Goal: Task Accomplishment & Management: Manage account settings

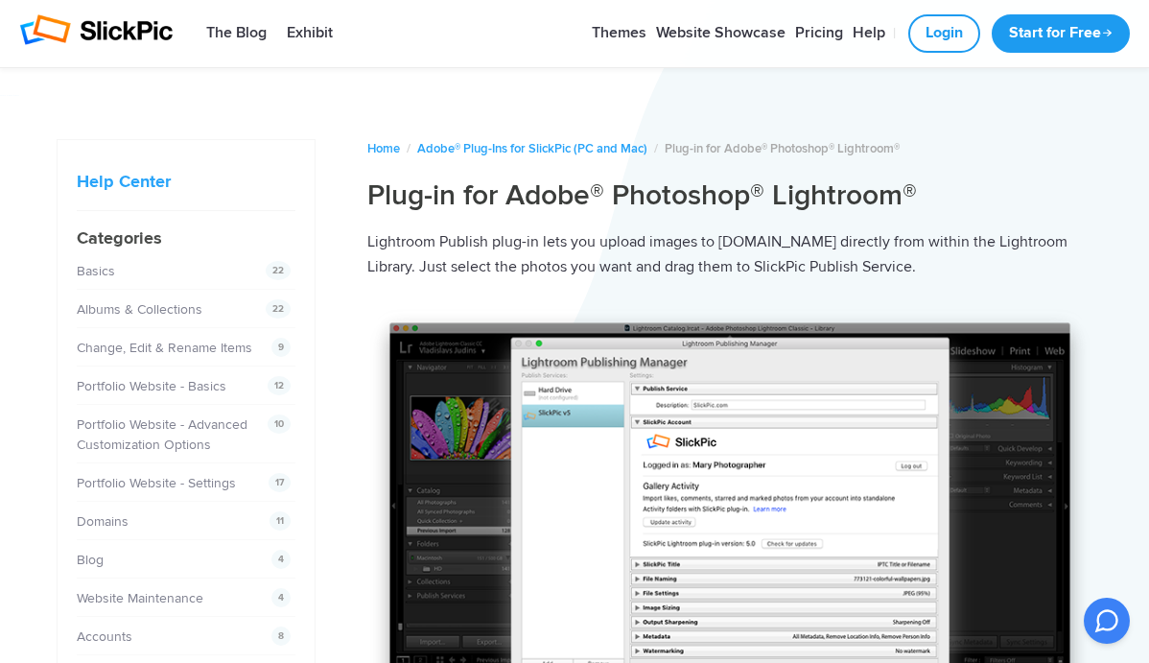
scroll to position [2102, 0]
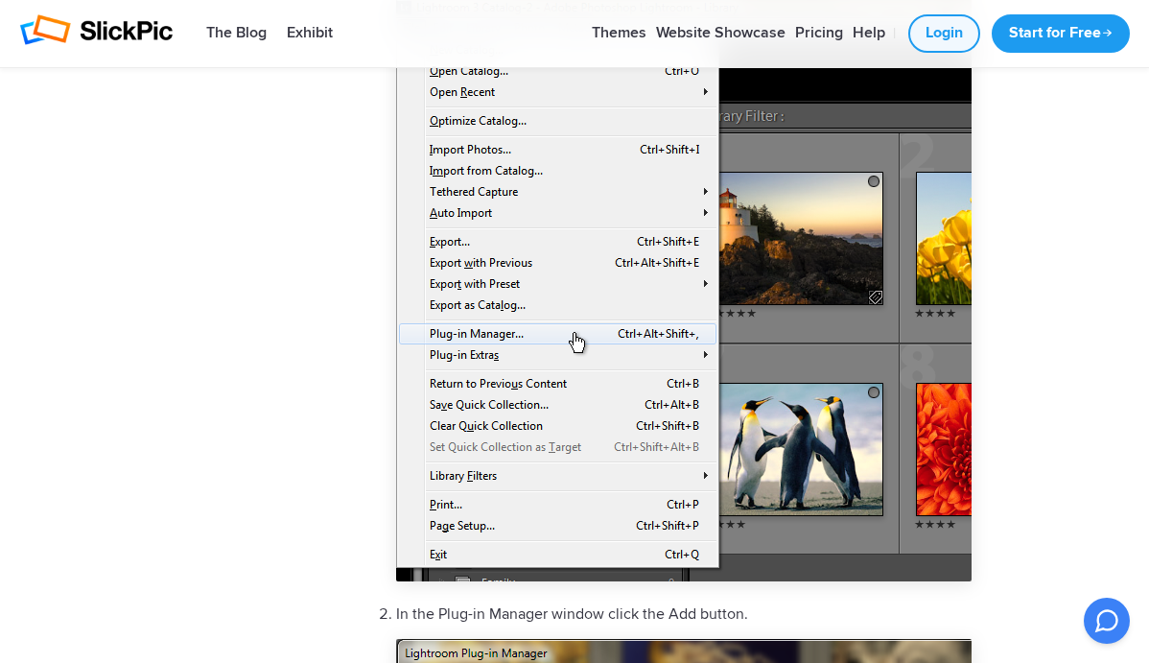
click at [929, 29] on link "Login" at bounding box center [944, 33] width 72 height 38
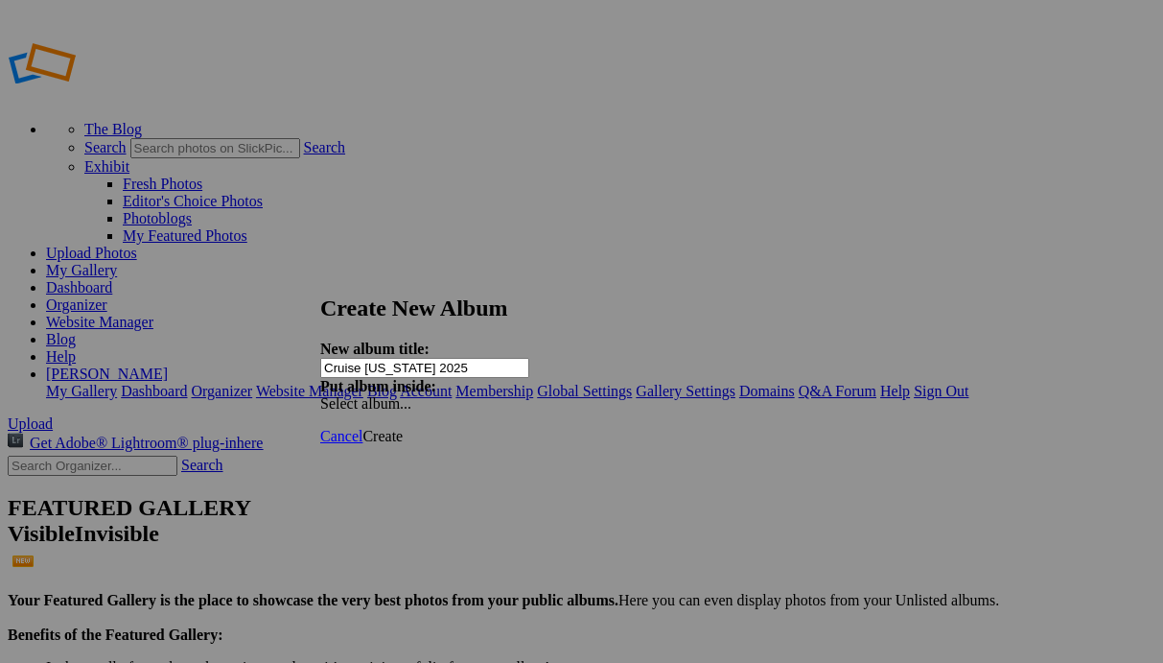
type input "Cruise [US_STATE] 2025"
click at [403, 428] on span "Create" at bounding box center [383, 436] width 40 height 16
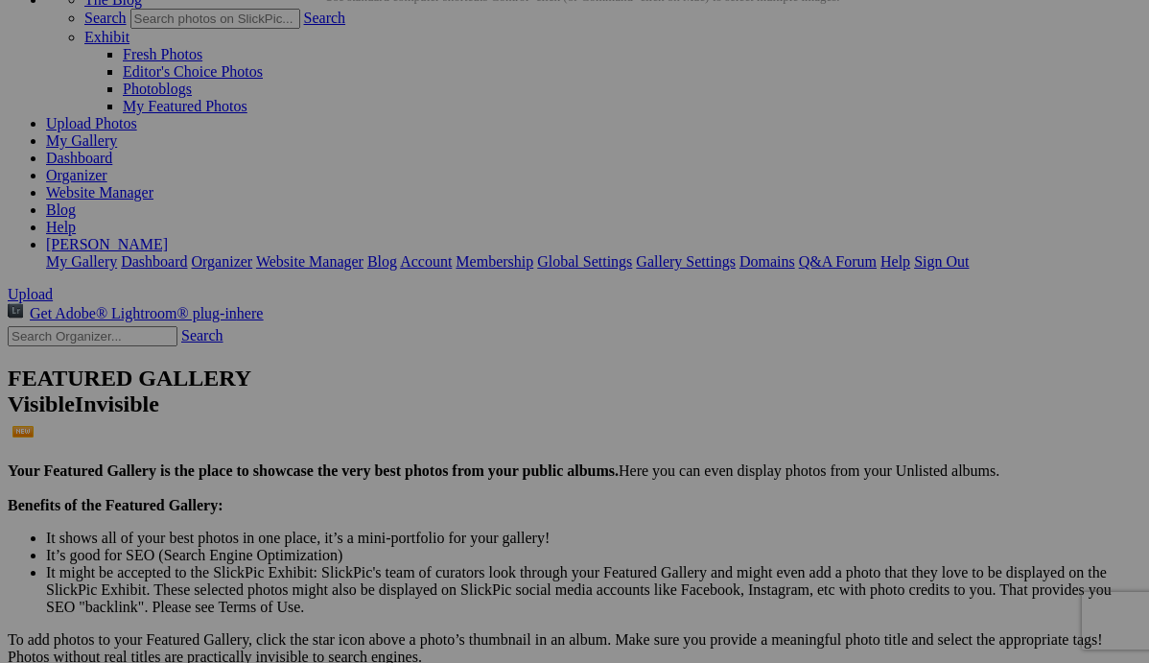
scroll to position [96, 0]
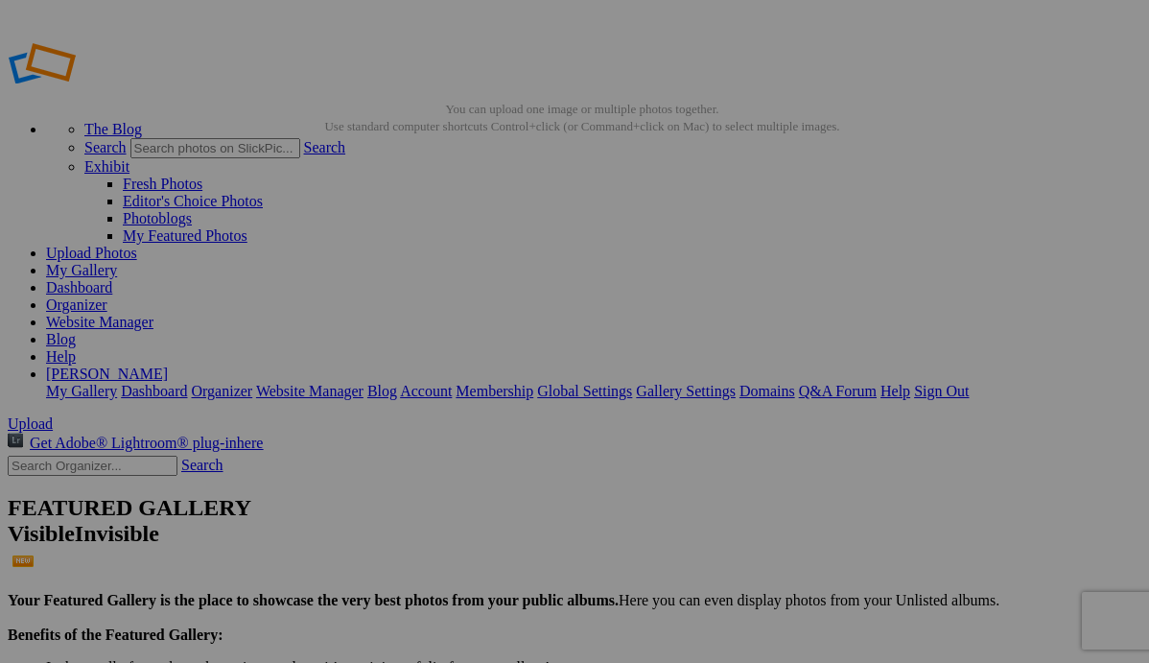
select select "hor"
type textarea "<!-- SlickPic.com image hosting. HTML Bulk Share code Starts Here --> <div styl…"
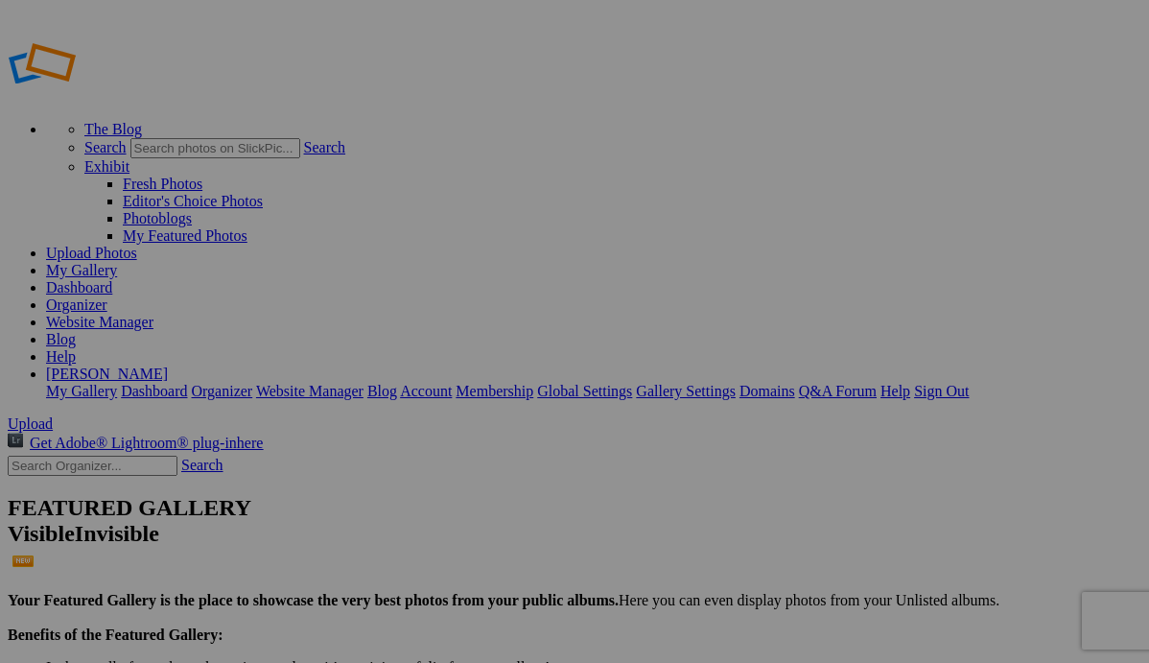
type textarea "[URL=https://www.slickpic.com/share/NM2hY2h-NNMukN/albums/Cruise-Alaska-2025/ph…"
type textarea "https://bulk-share.slickpic.com/album/share/NM2hY2h-NNMukN/22981772.0/400/p/26_…"
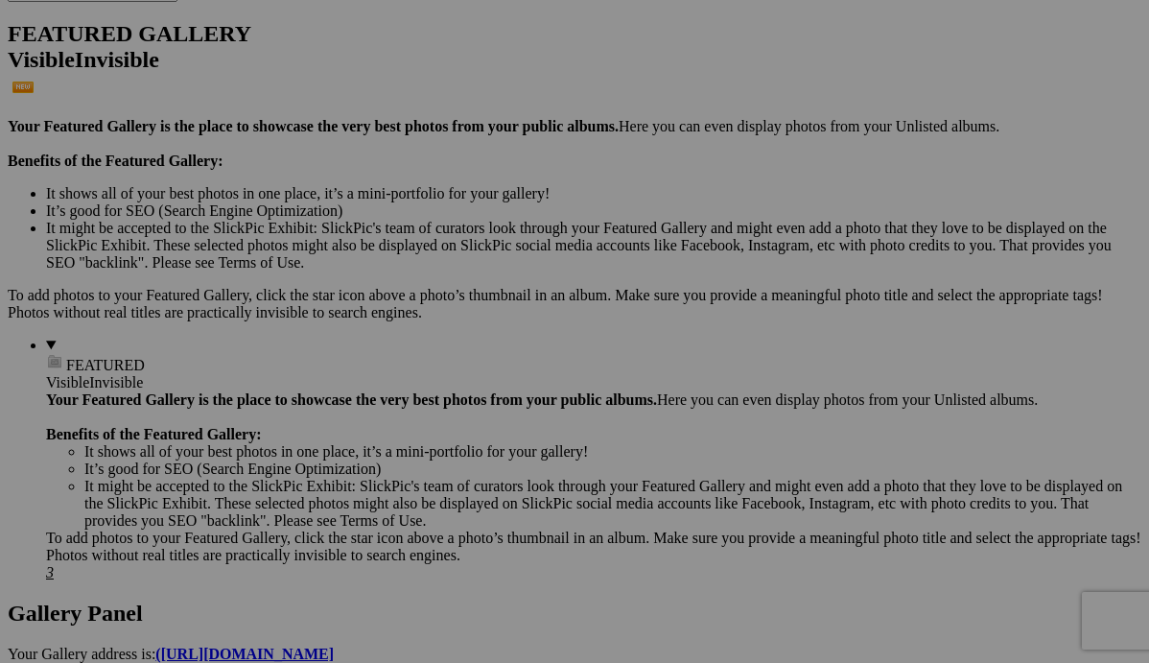
scroll to position [475, 0]
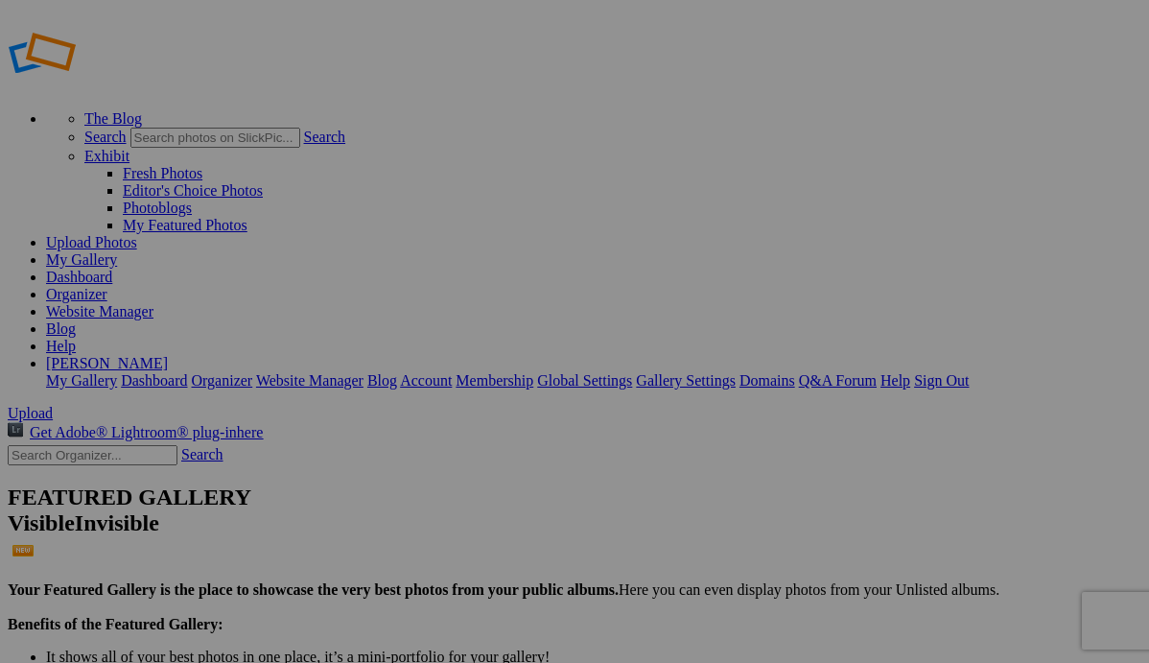
scroll to position [0, 0]
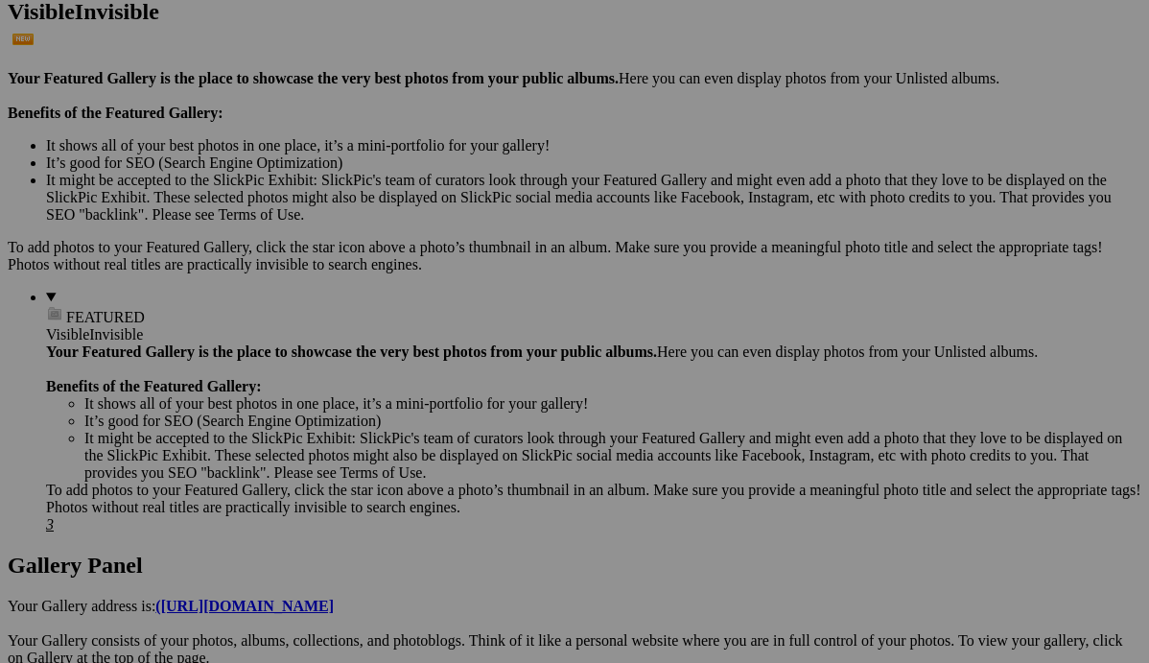
scroll to position [551, 0]
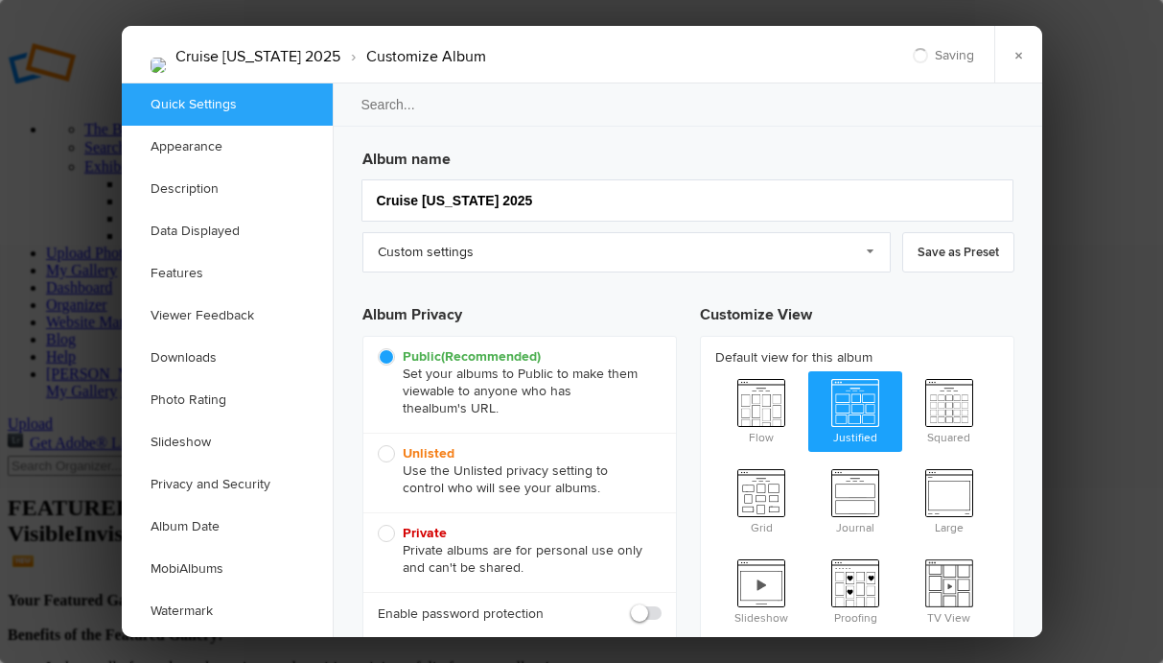
scroll to position [0, 0]
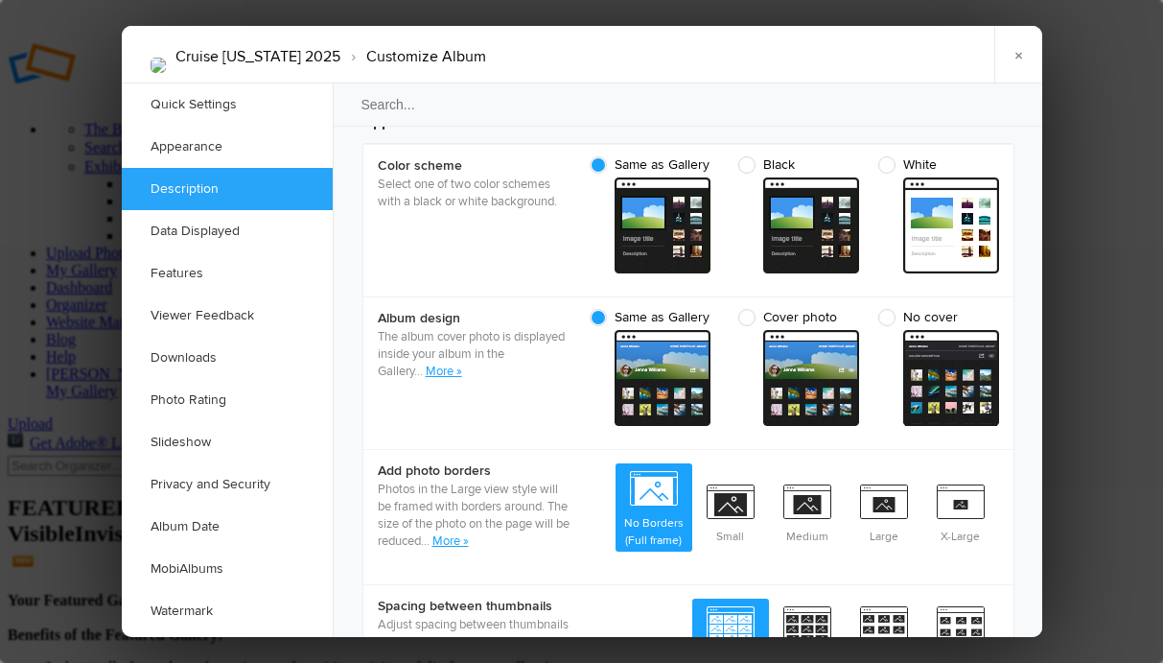
scroll to position [669, 0]
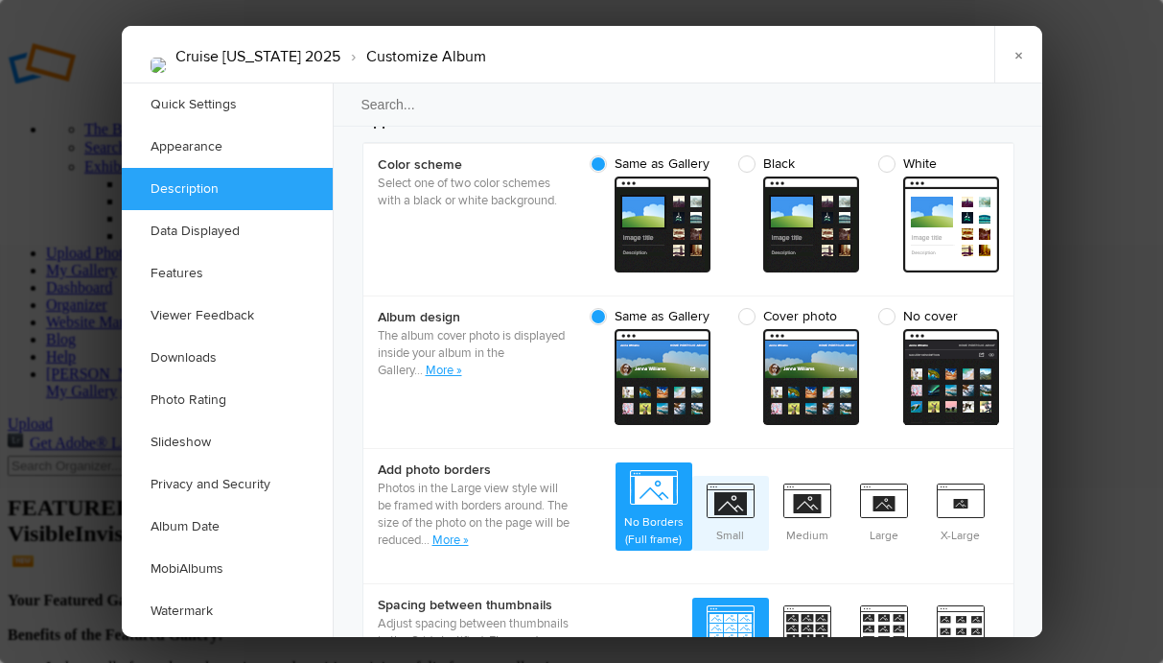
click at [735, 476] on span "Small" at bounding box center [730, 511] width 77 height 71
click at [768, 475] on input "Small" at bounding box center [768, 475] width 1 height 1
radio input "true"
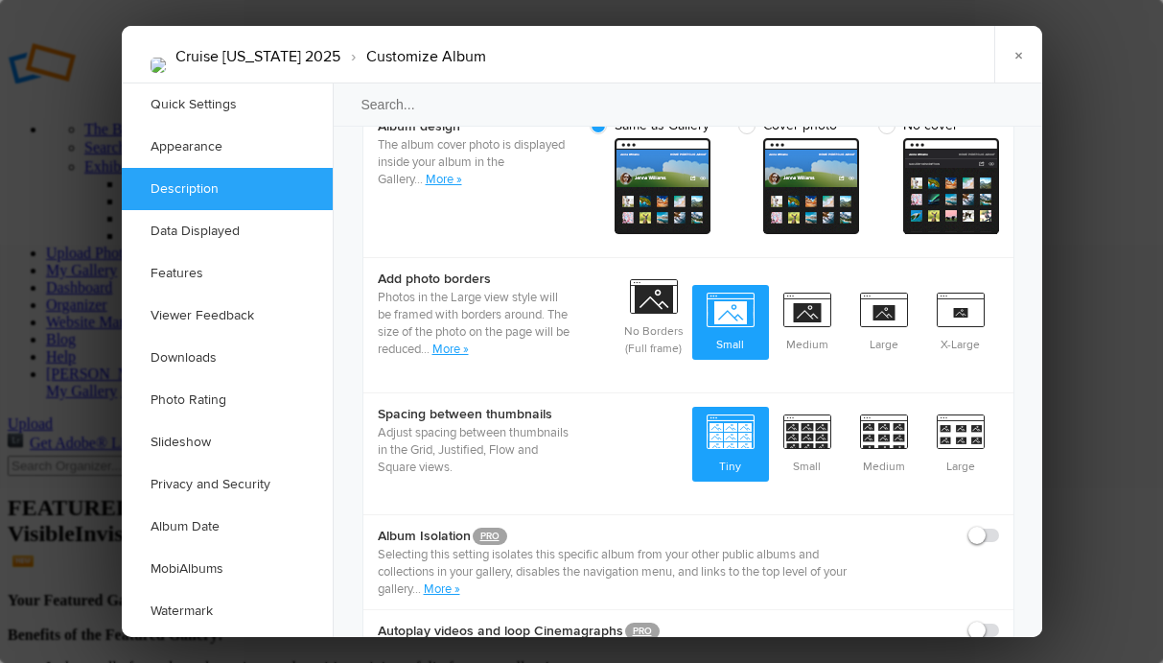
scroll to position [861, 0]
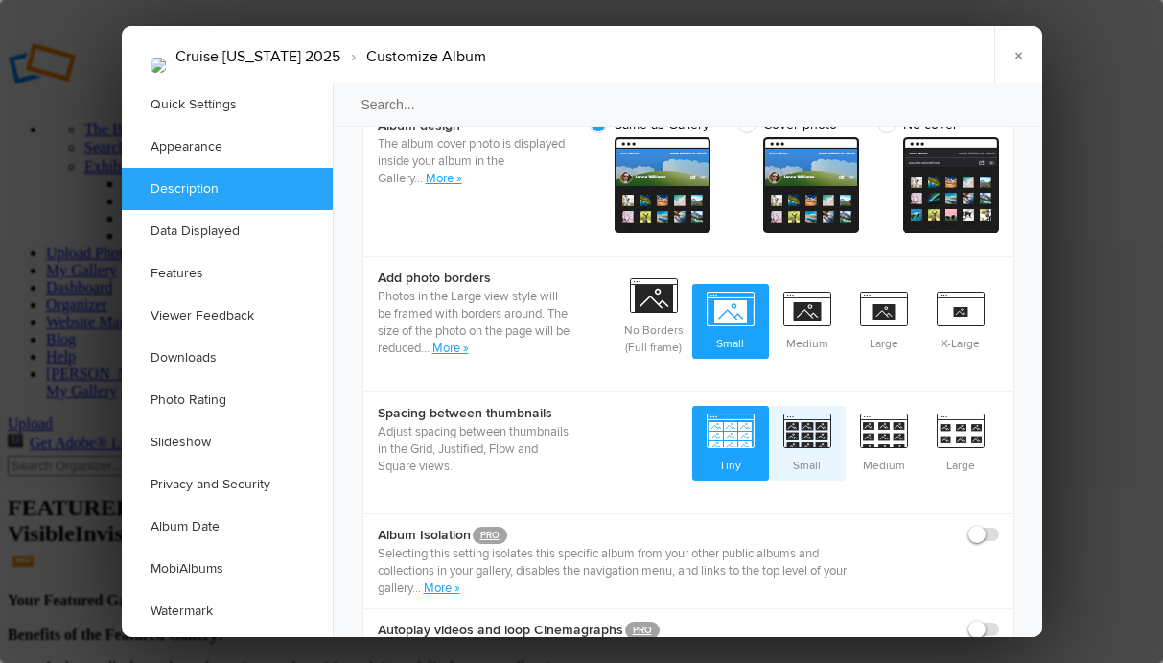
click at [818, 406] on span "Small" at bounding box center [807, 441] width 77 height 71
click at [845, 405] on input "Small" at bounding box center [845, 405] width 1 height 1
radio input "true"
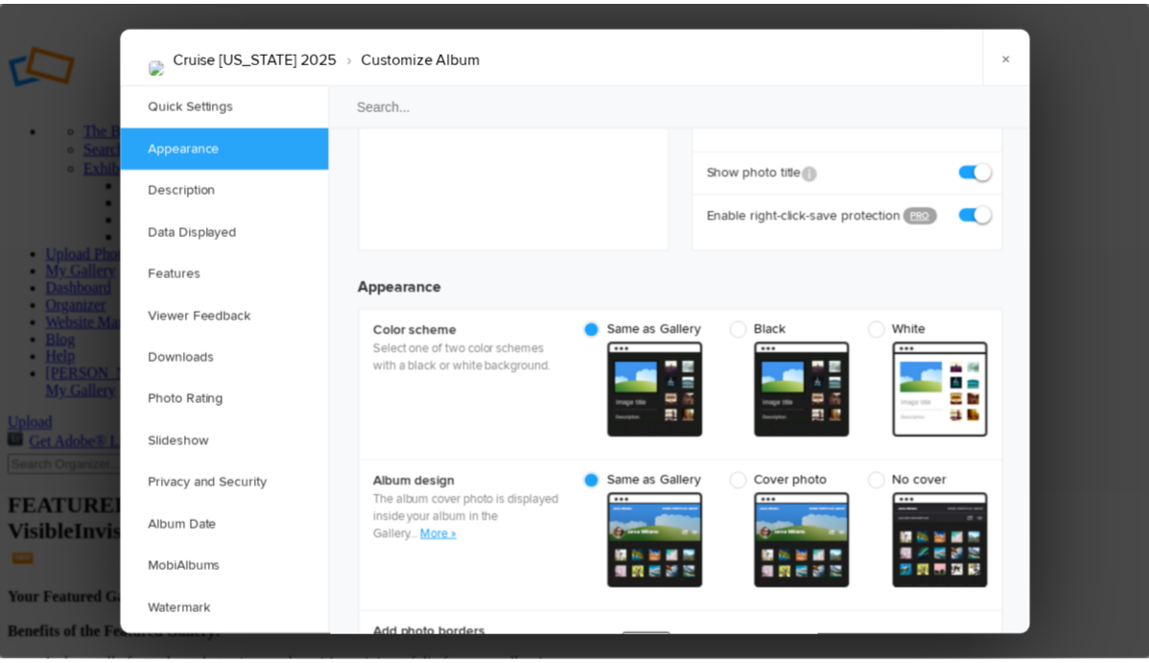
scroll to position [504, 0]
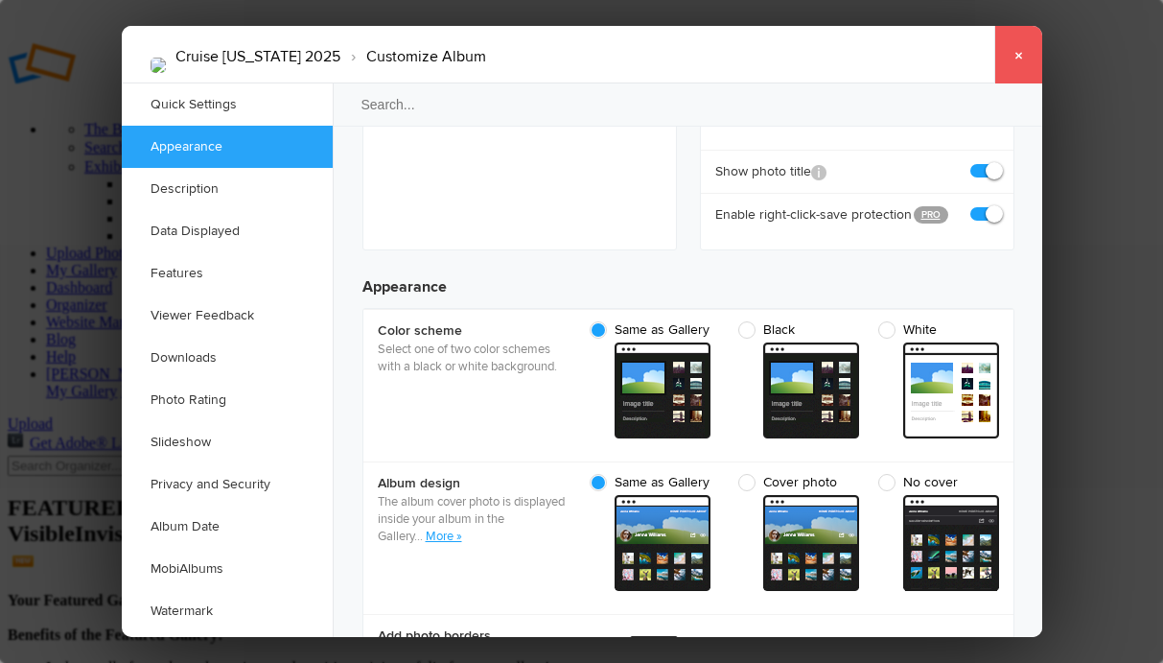
click at [1022, 56] on link "×" at bounding box center [1019, 55] width 48 height 58
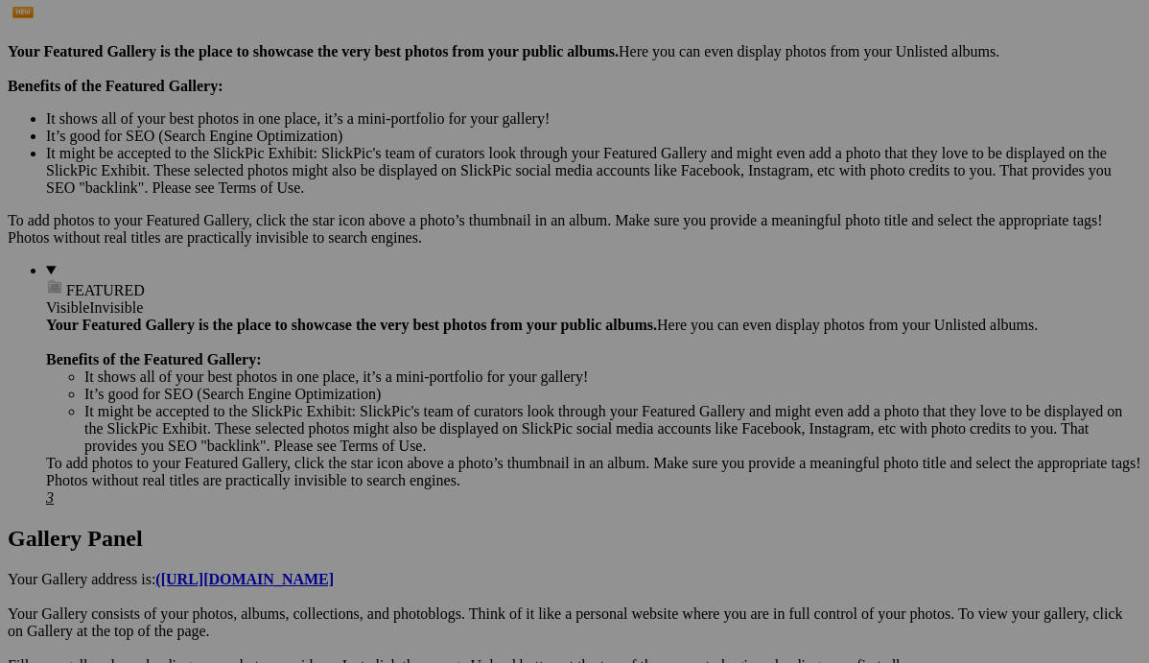
scroll to position [551, 0]
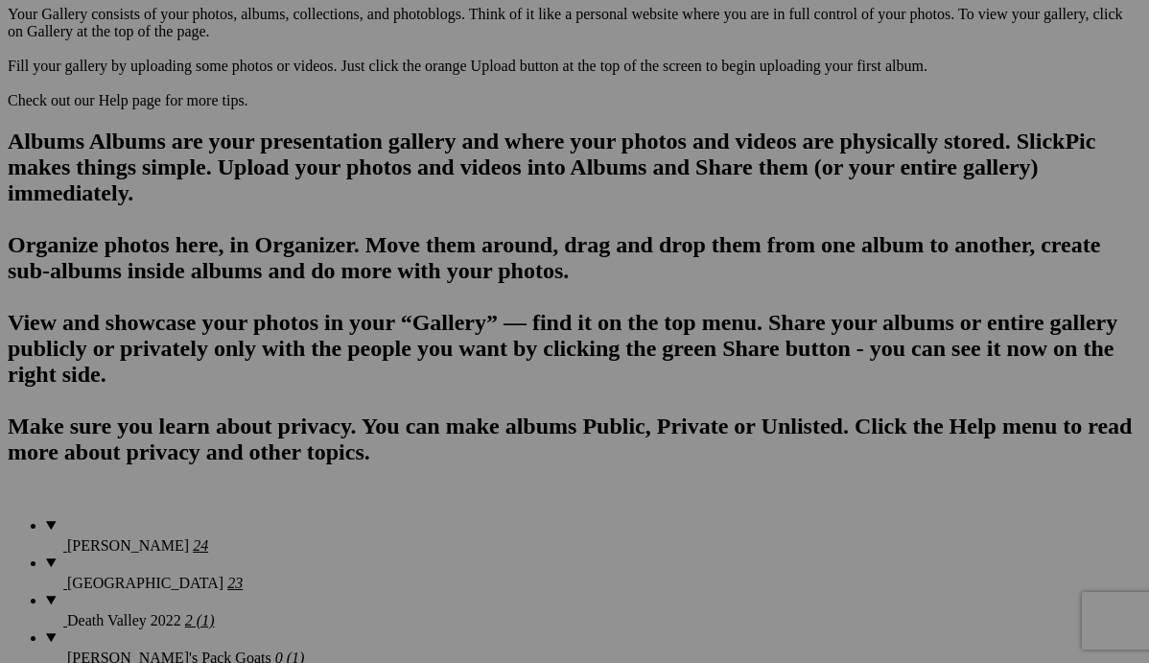
scroll to position [1149, 0]
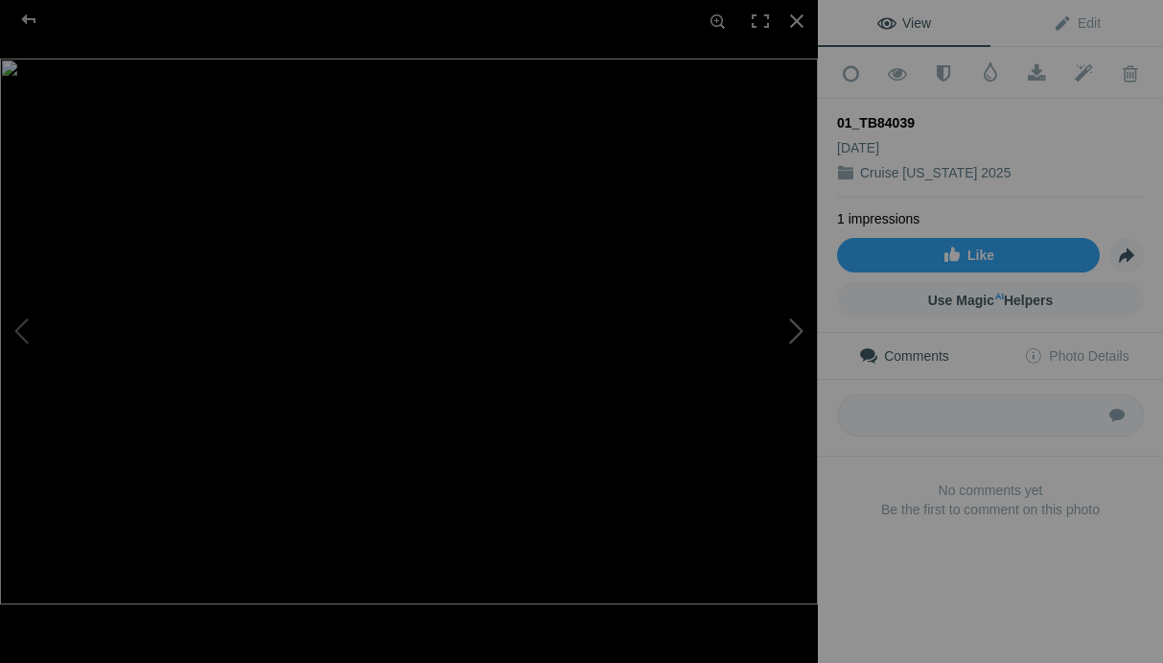
click at [800, 329] on button at bounding box center [746, 331] width 144 height 239
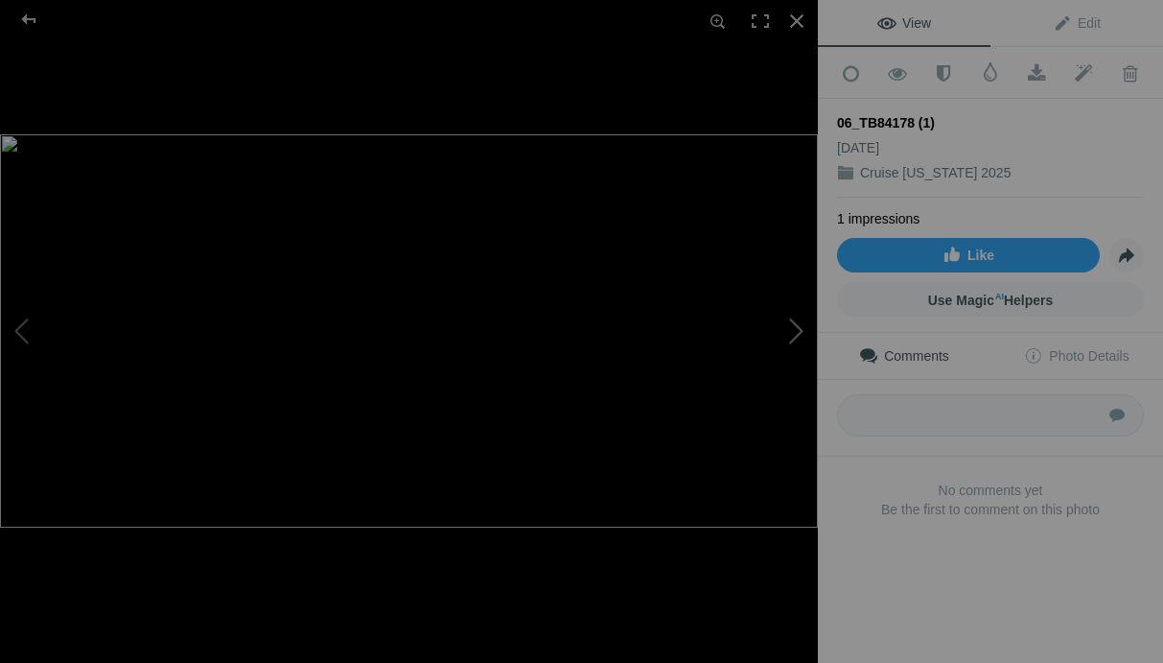
click at [800, 329] on button at bounding box center [746, 331] width 144 height 239
click at [801, 326] on button at bounding box center [746, 331] width 144 height 239
click at [28, 17] on div at bounding box center [28, 19] width 69 height 38
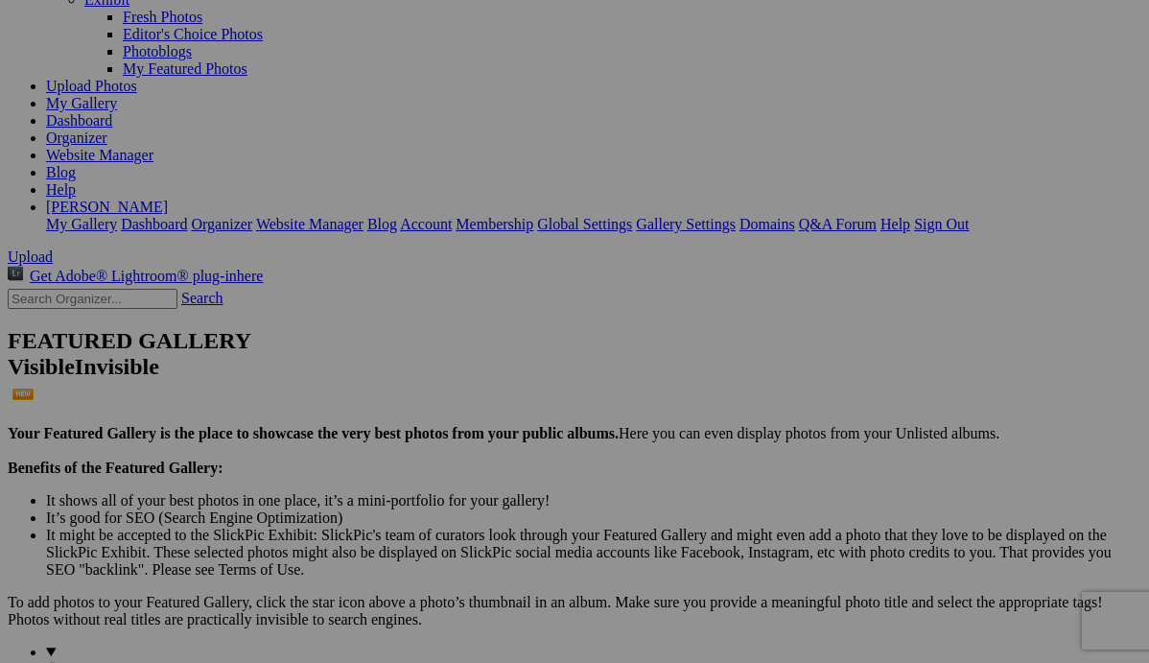
scroll to position [166, 0]
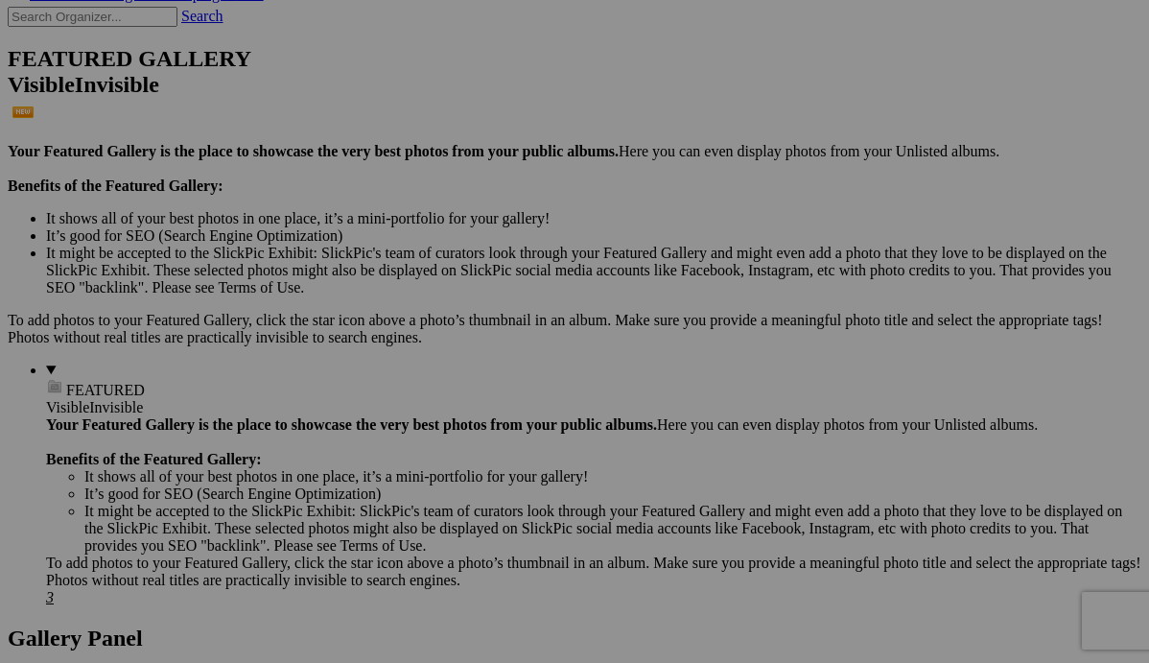
scroll to position [0, 0]
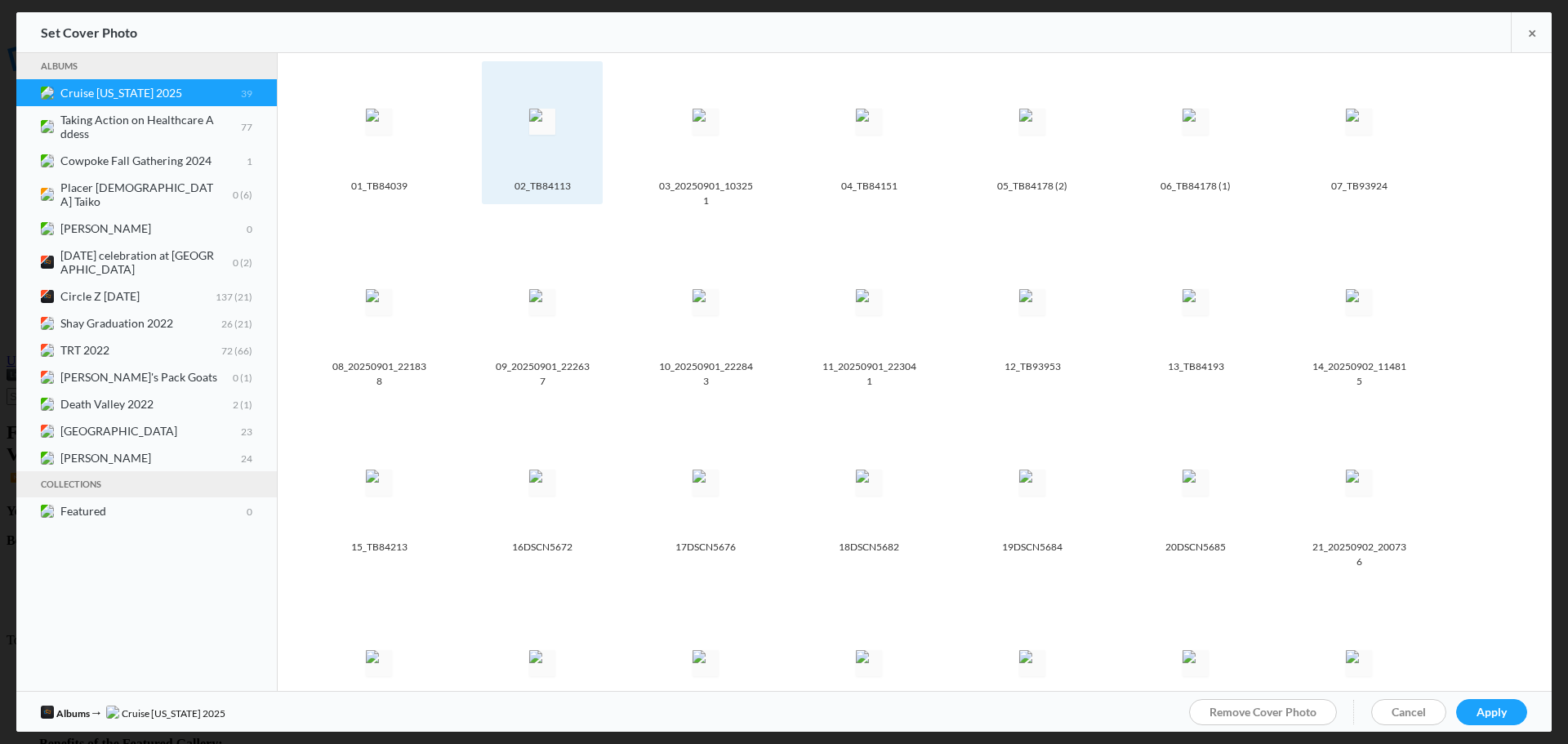
click at [550, 134] on img at bounding box center [542, 122] width 26 height 26
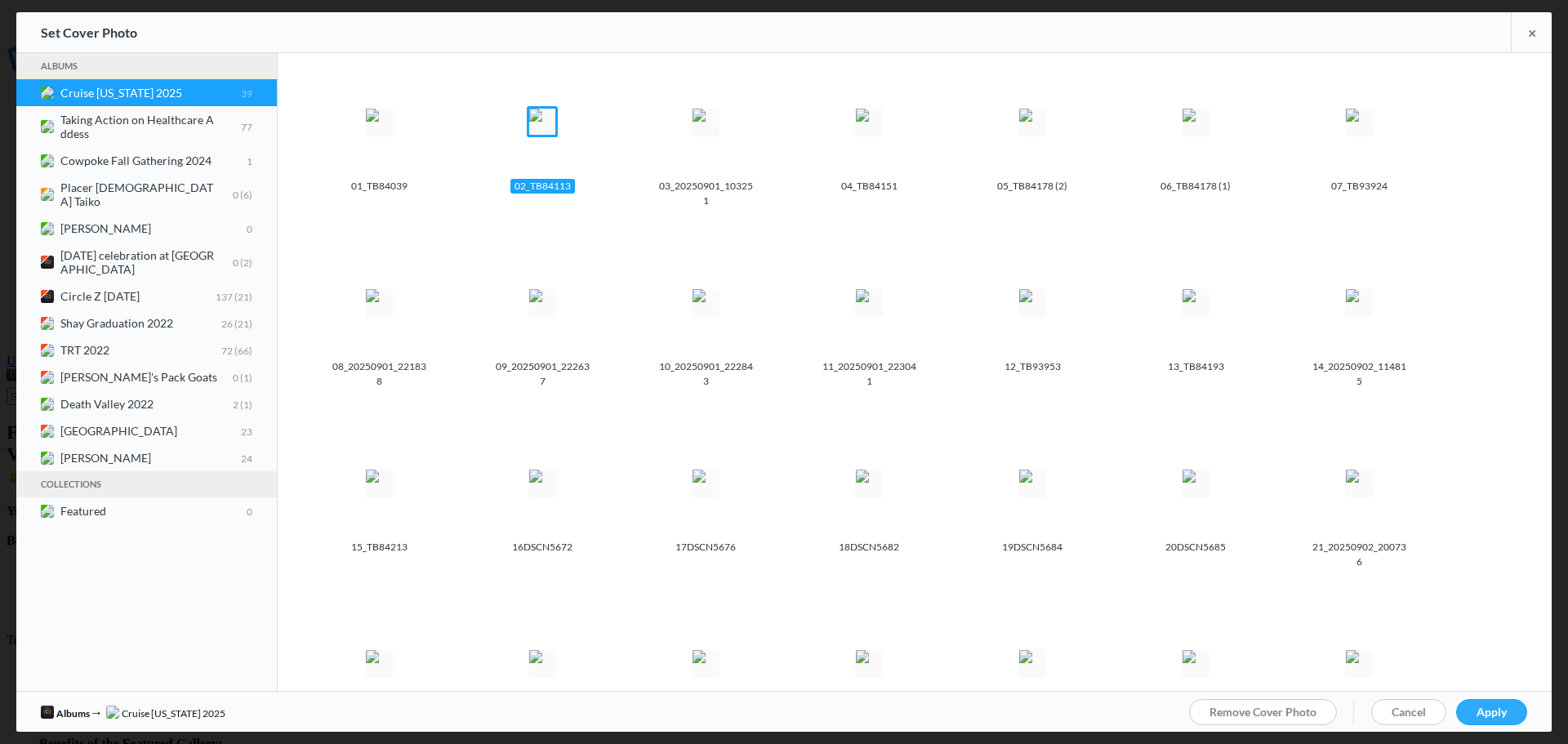
click at [1502, 715] on span "Apply" at bounding box center [1491, 712] width 30 height 14
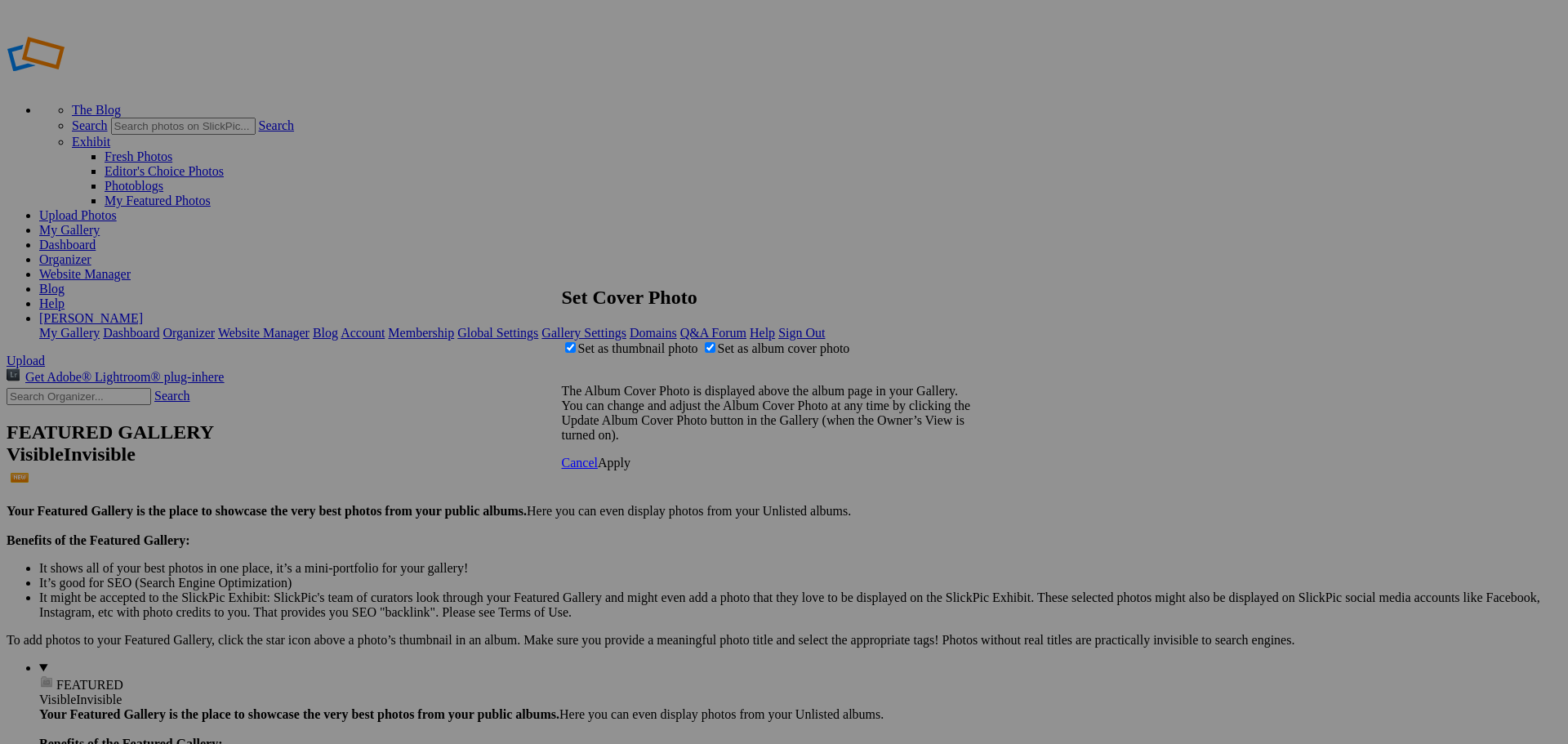
click at [630, 469] on span "Apply" at bounding box center [614, 462] width 32 height 14
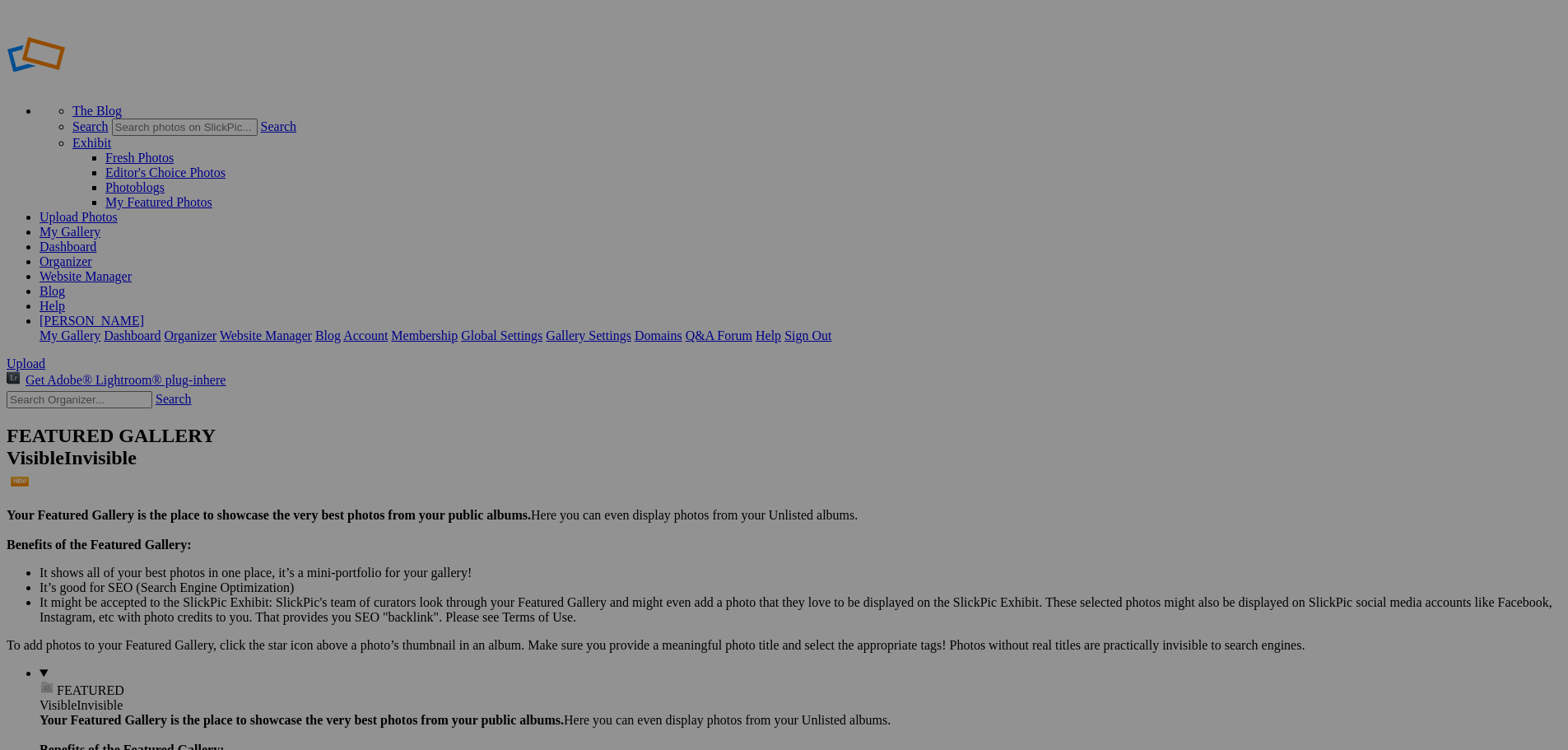
click at [100, 225] on link "My Gallery" at bounding box center [70, 232] width 61 height 14
drag, startPoint x: 893, startPoint y: 452, endPoint x: 895, endPoint y: 414, distance: 38.1
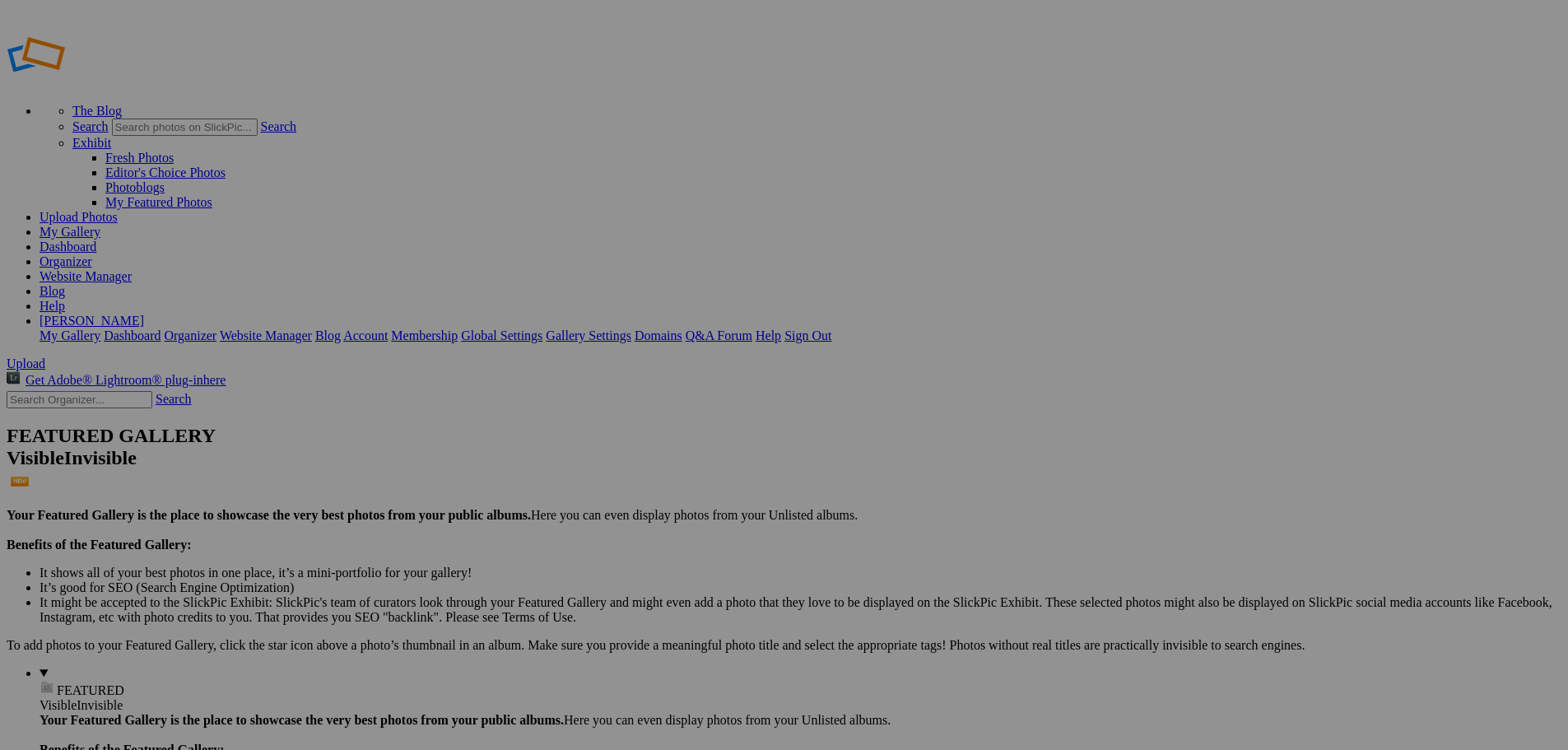
click at [650, 451] on span "Close" at bounding box center [634, 453] width 30 height 14
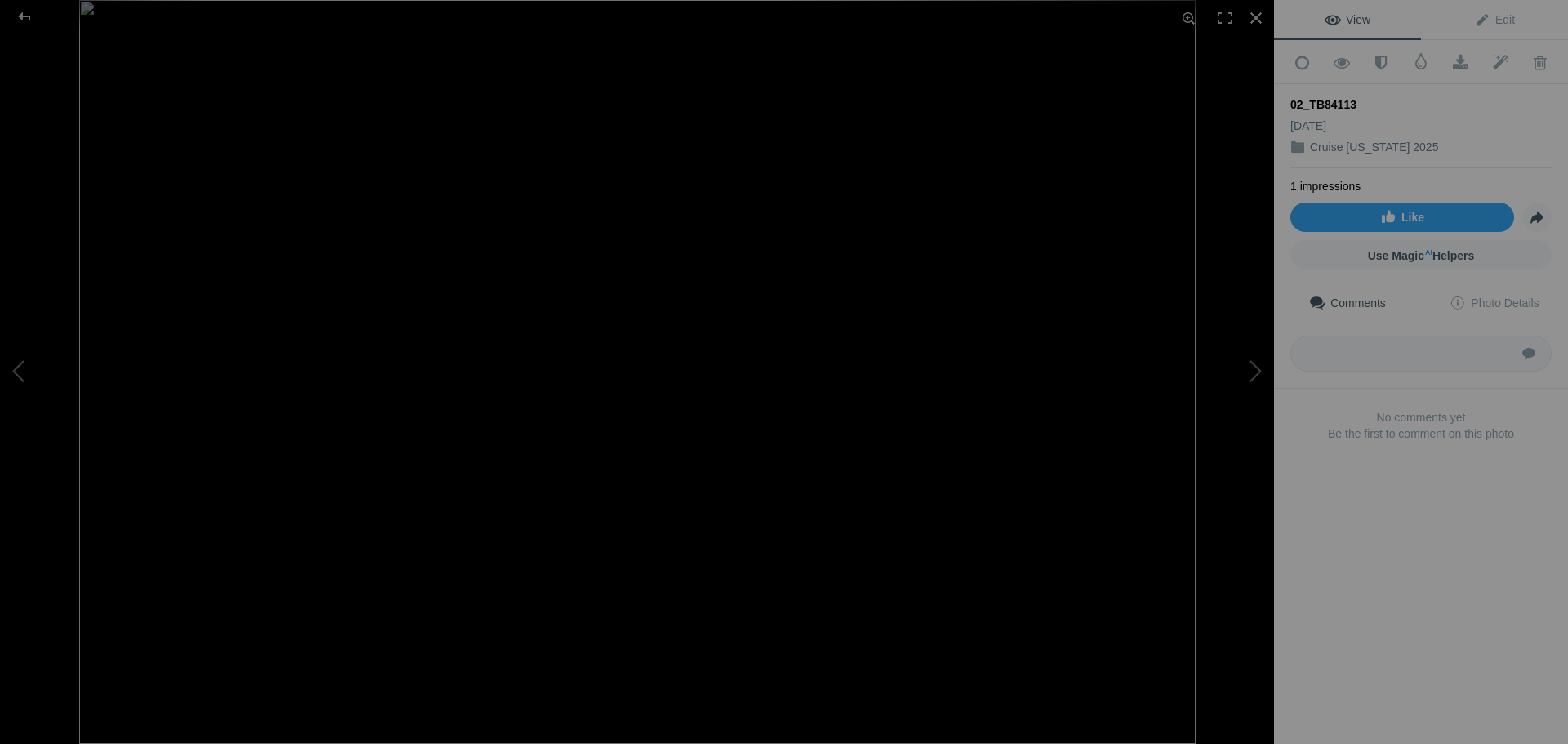
click at [1354, 19] on span "View" at bounding box center [1348, 19] width 46 height 13
click at [1333, 19] on span "View" at bounding box center [1348, 19] width 46 height 13
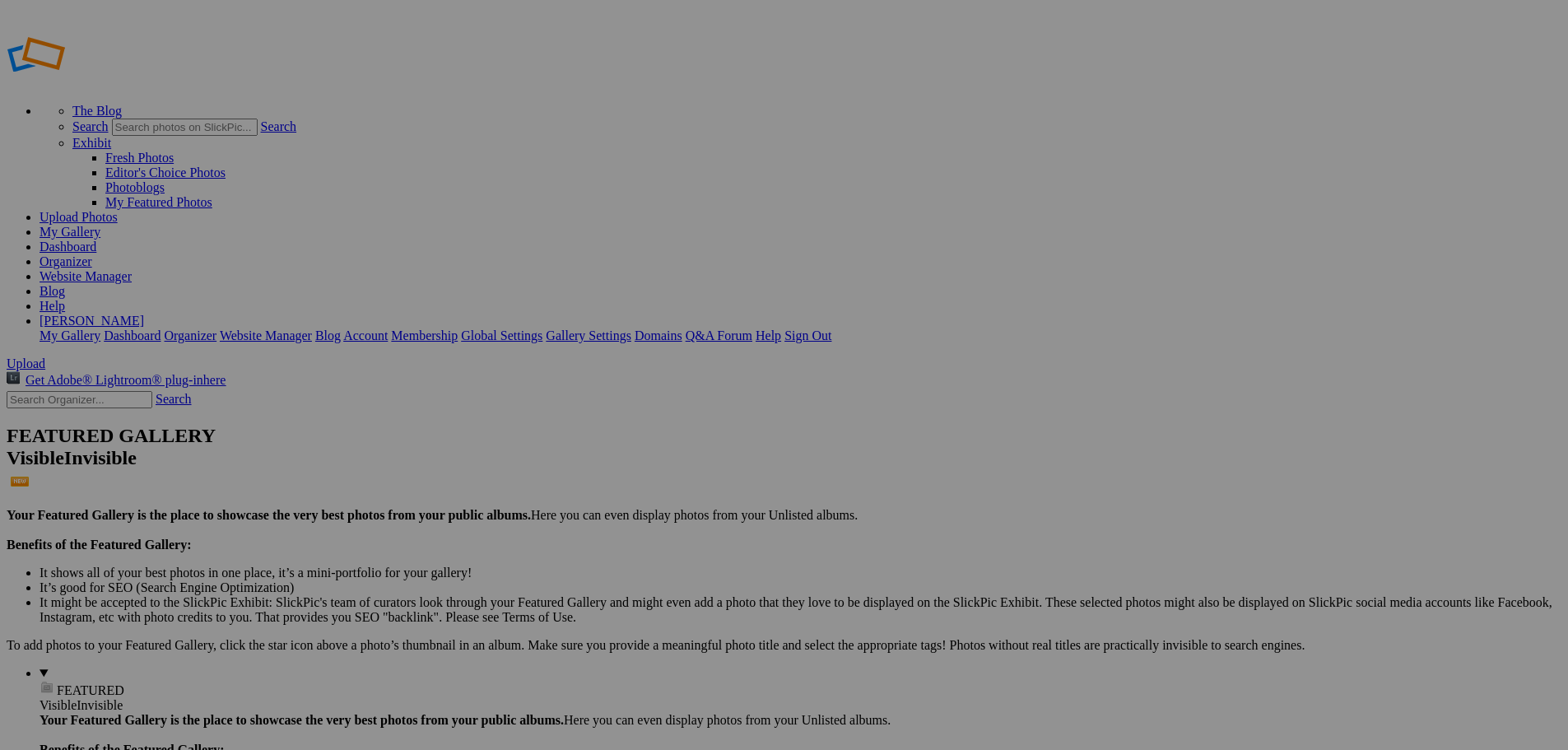
drag, startPoint x: 903, startPoint y: 461, endPoint x: 1170, endPoint y: 85, distance: 461.2
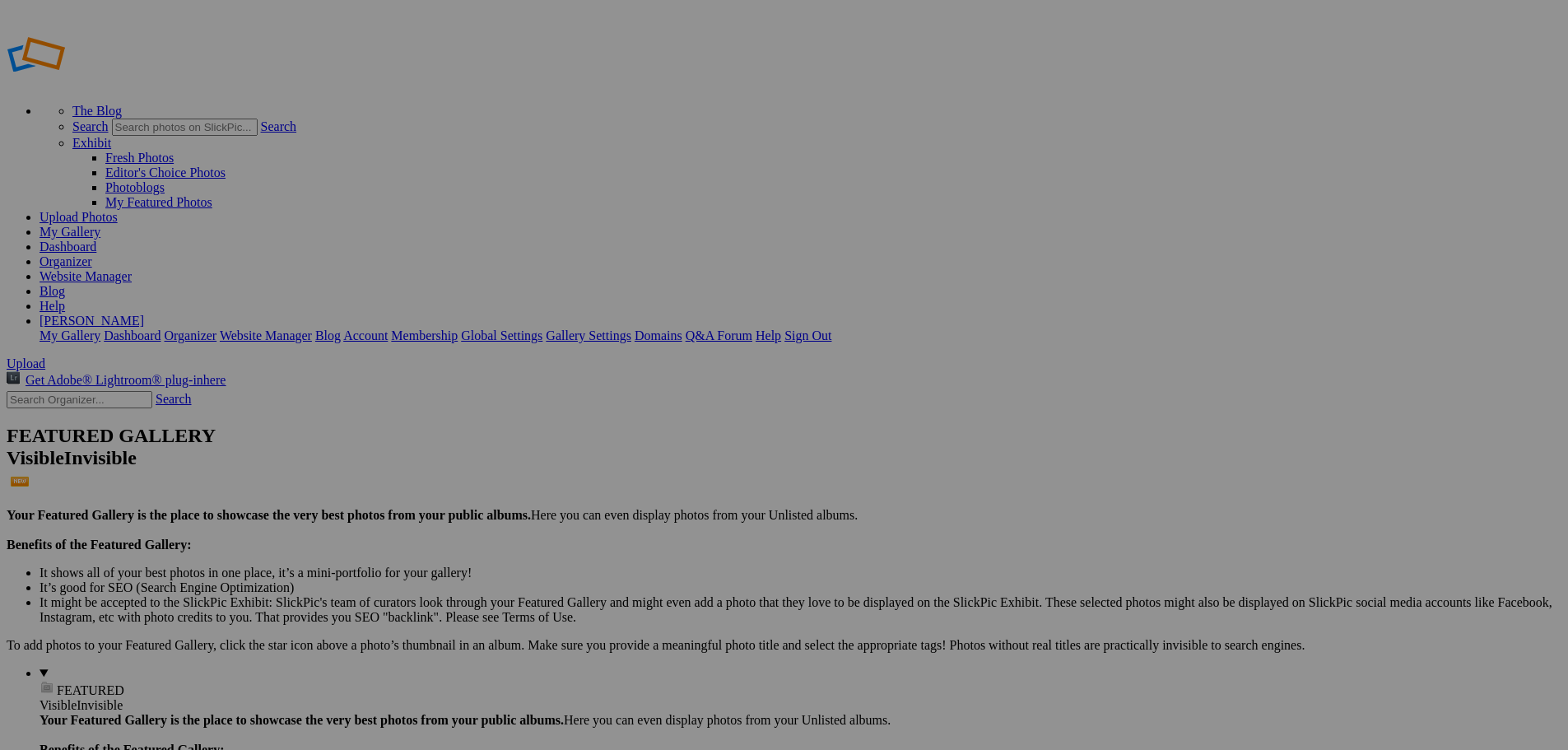
click at [92, 254] on link "Organizer" at bounding box center [65, 261] width 52 height 14
drag, startPoint x: 909, startPoint y: 425, endPoint x: 896, endPoint y: 439, distance: 19.1
drag, startPoint x: 620, startPoint y: 253, endPoint x: 1093, endPoint y: 90, distance: 500.3
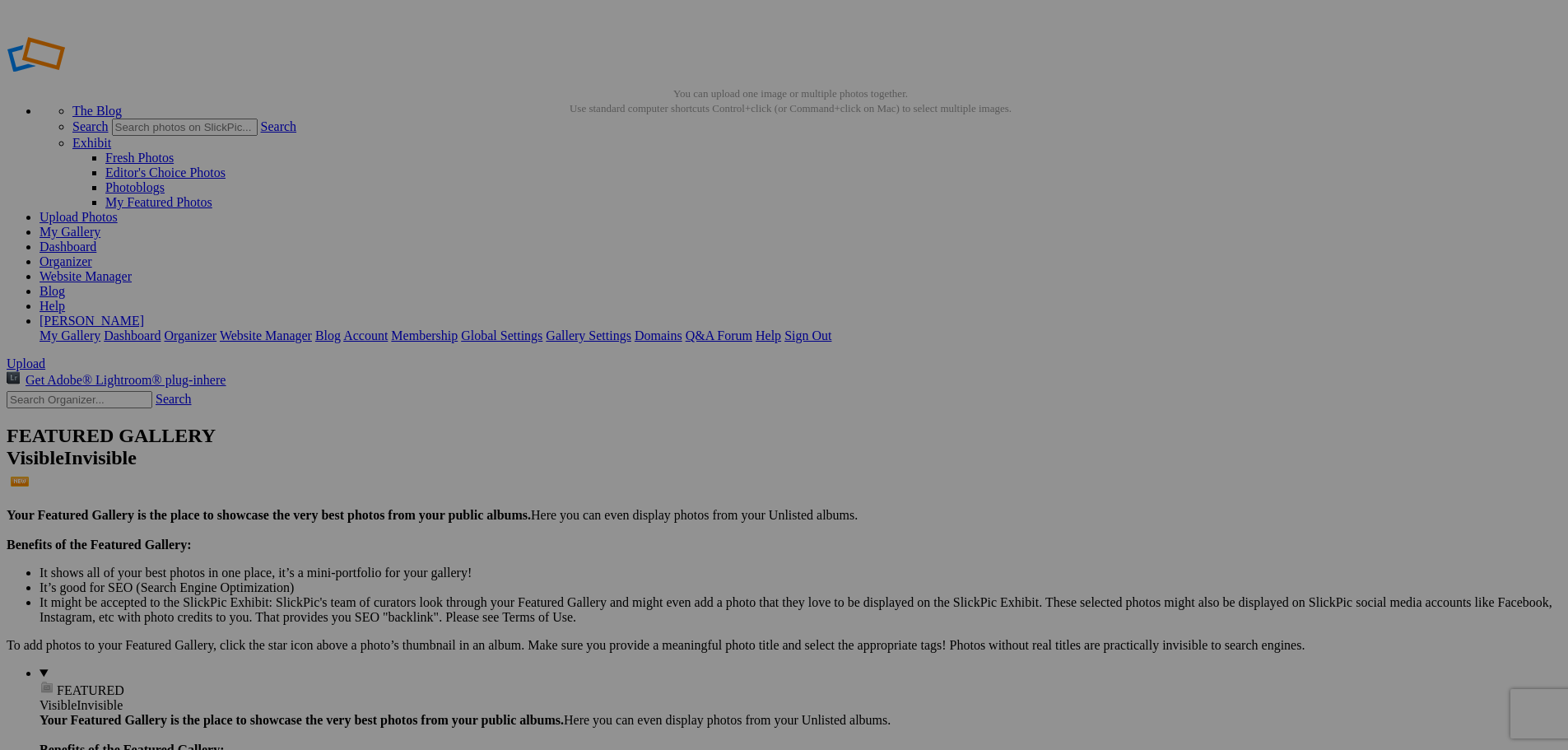
drag, startPoint x: 596, startPoint y: 240, endPoint x: 754, endPoint y: 161, distance: 176.6
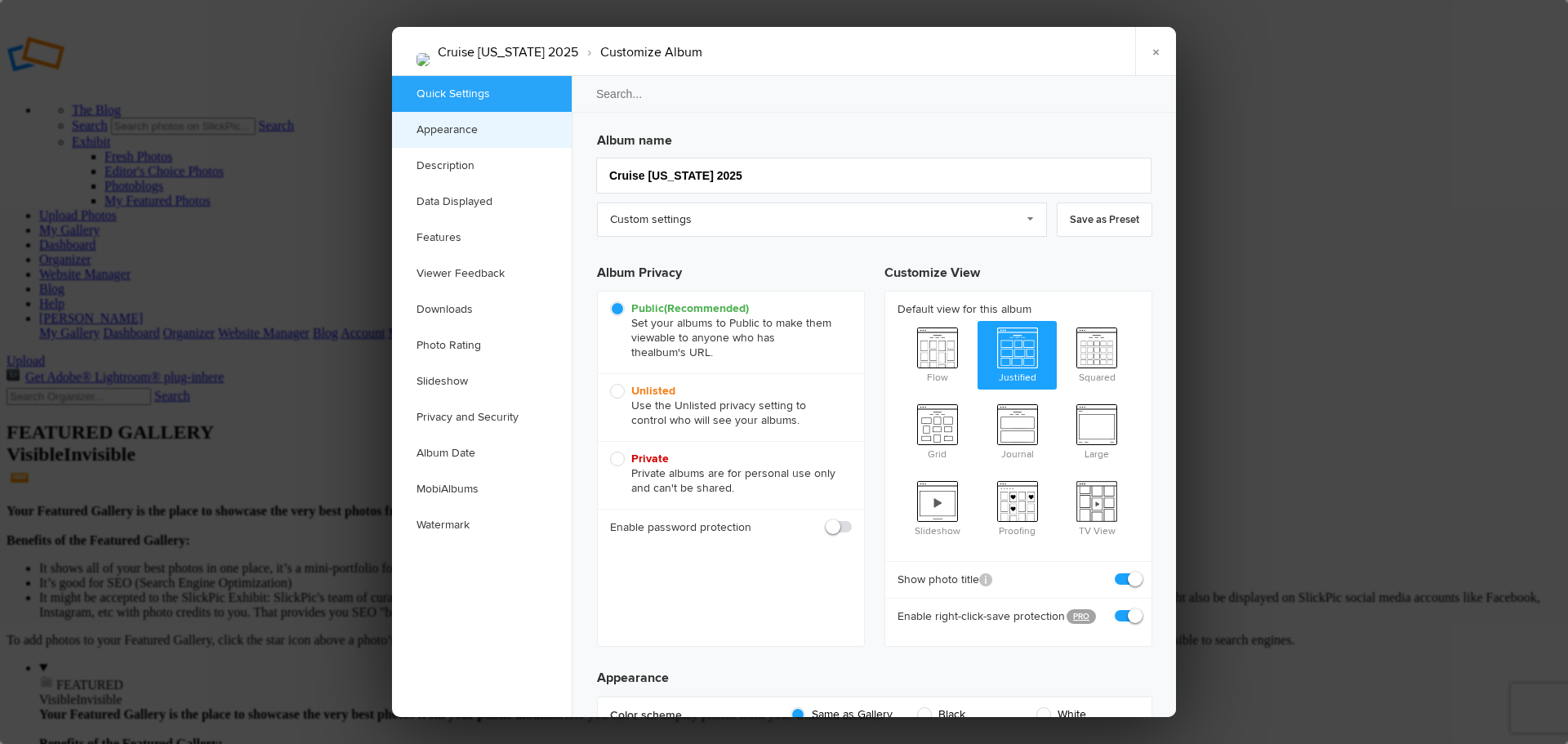
click at [459, 127] on link "Appearance" at bounding box center [481, 129] width 180 height 36
click at [1157, 49] on link "×" at bounding box center [1156, 52] width 41 height 49
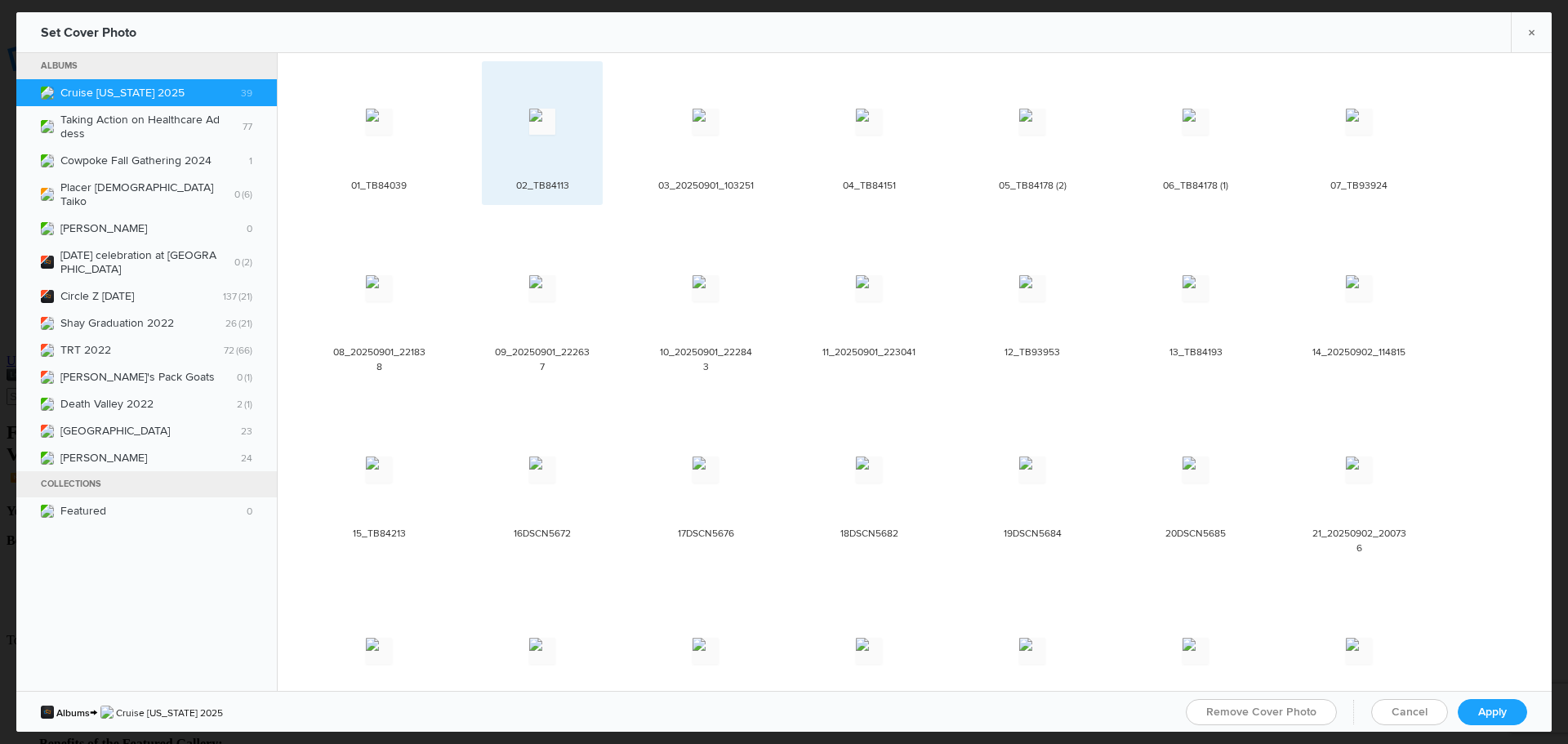
click at [552, 130] on img at bounding box center [542, 122] width 26 height 26
click at [552, 132] on img at bounding box center [542, 122] width 26 height 26
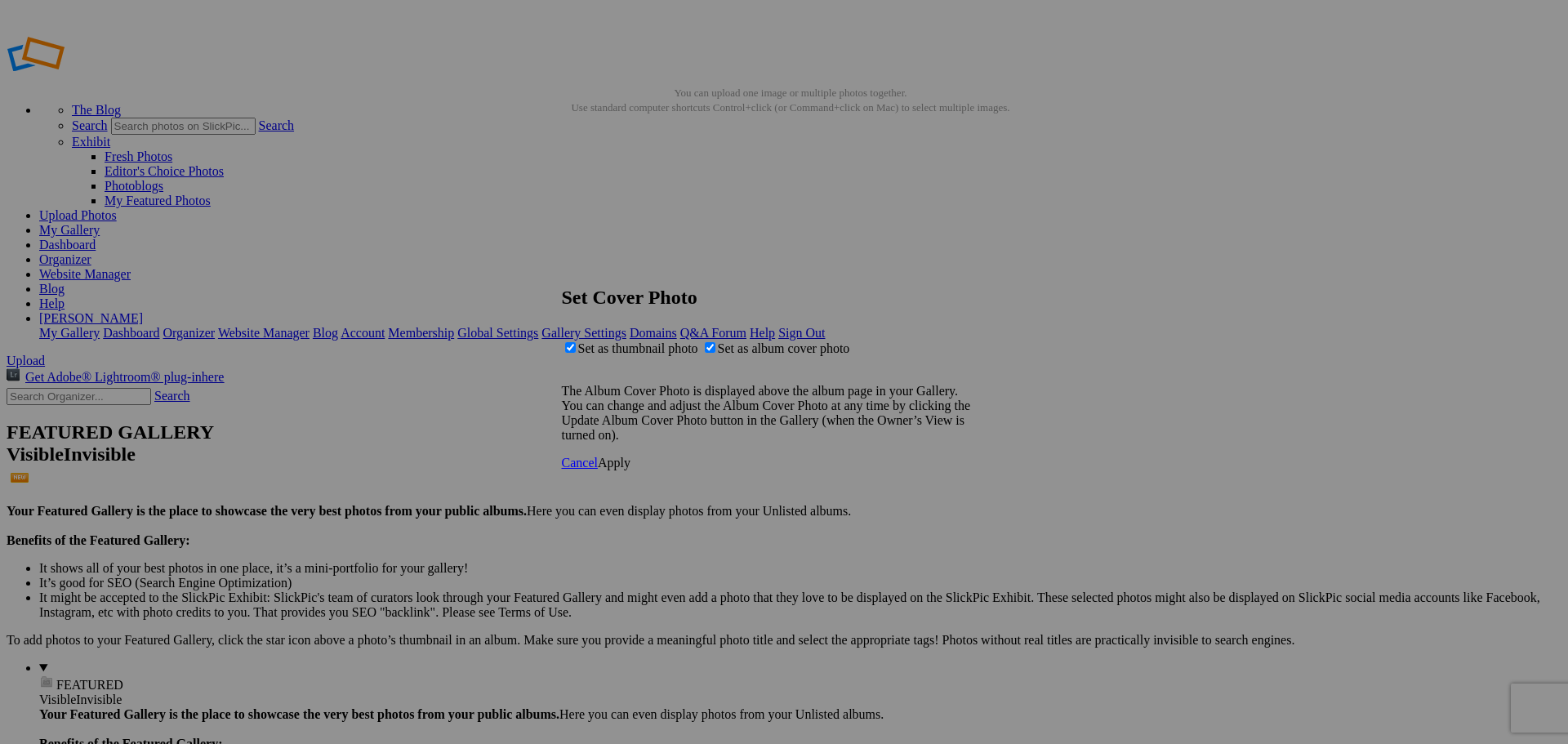
click at [630, 469] on span "Apply" at bounding box center [614, 462] width 32 height 14
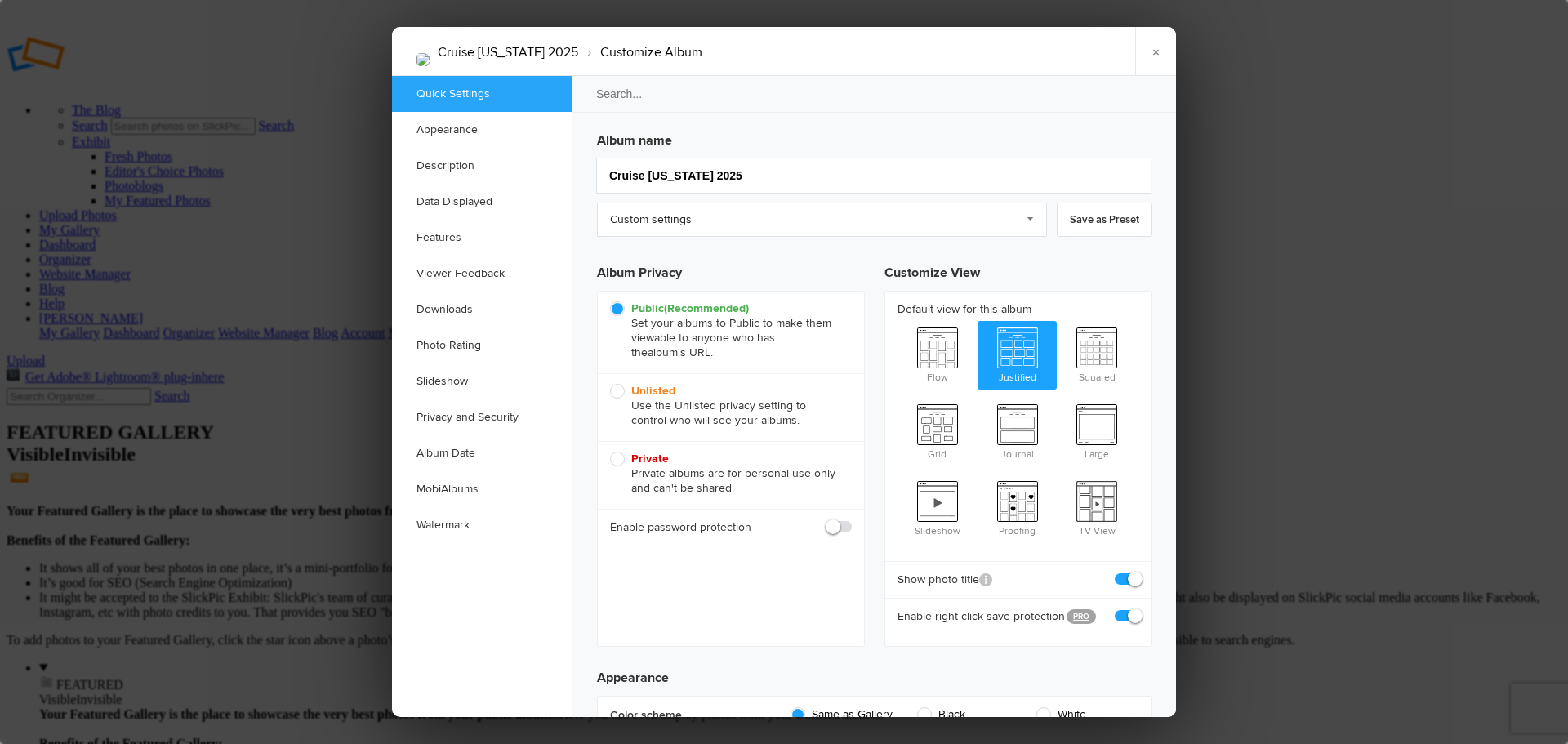
click at [369, 127] on div at bounding box center [784, 372] width 1568 height 744
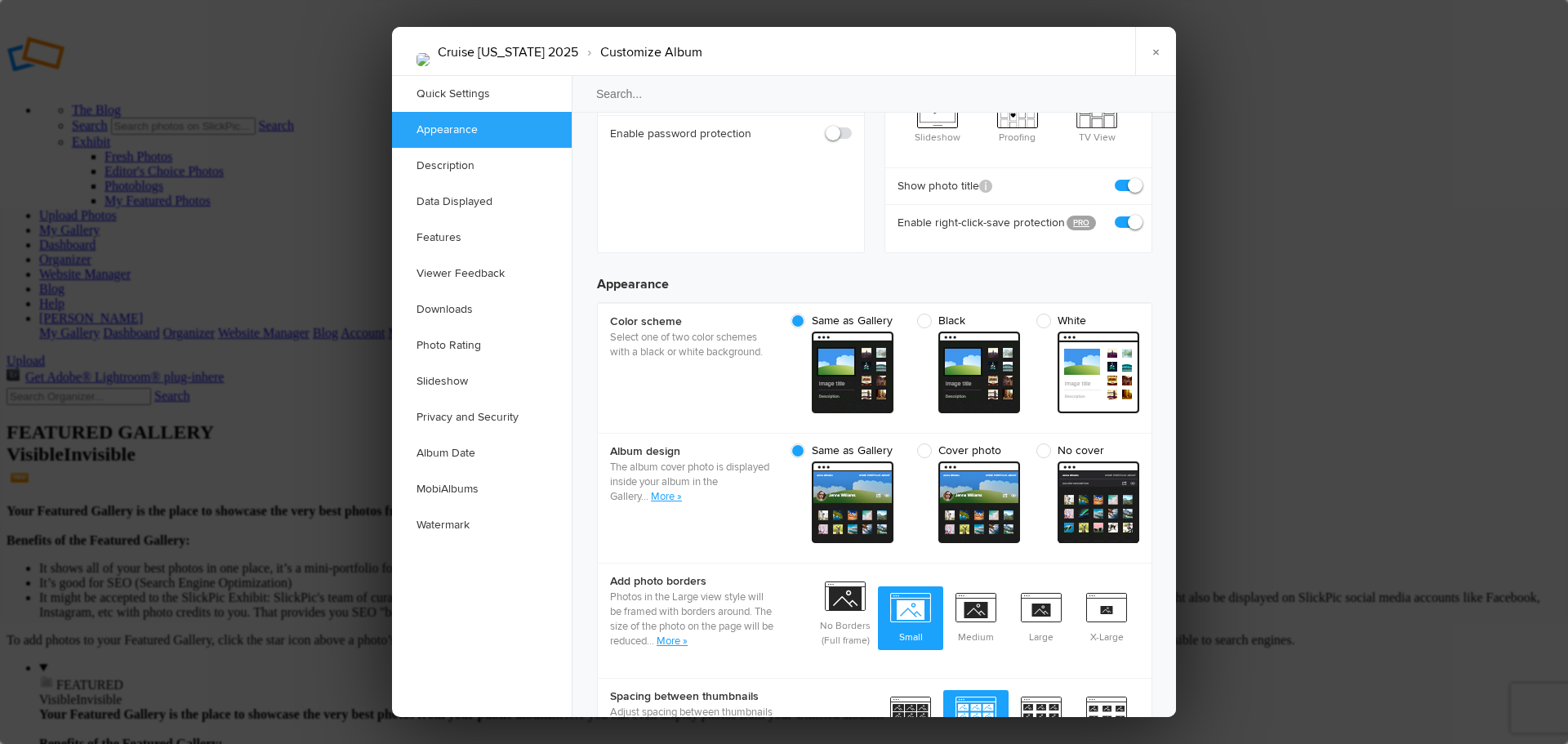
scroll to position [388, 0]
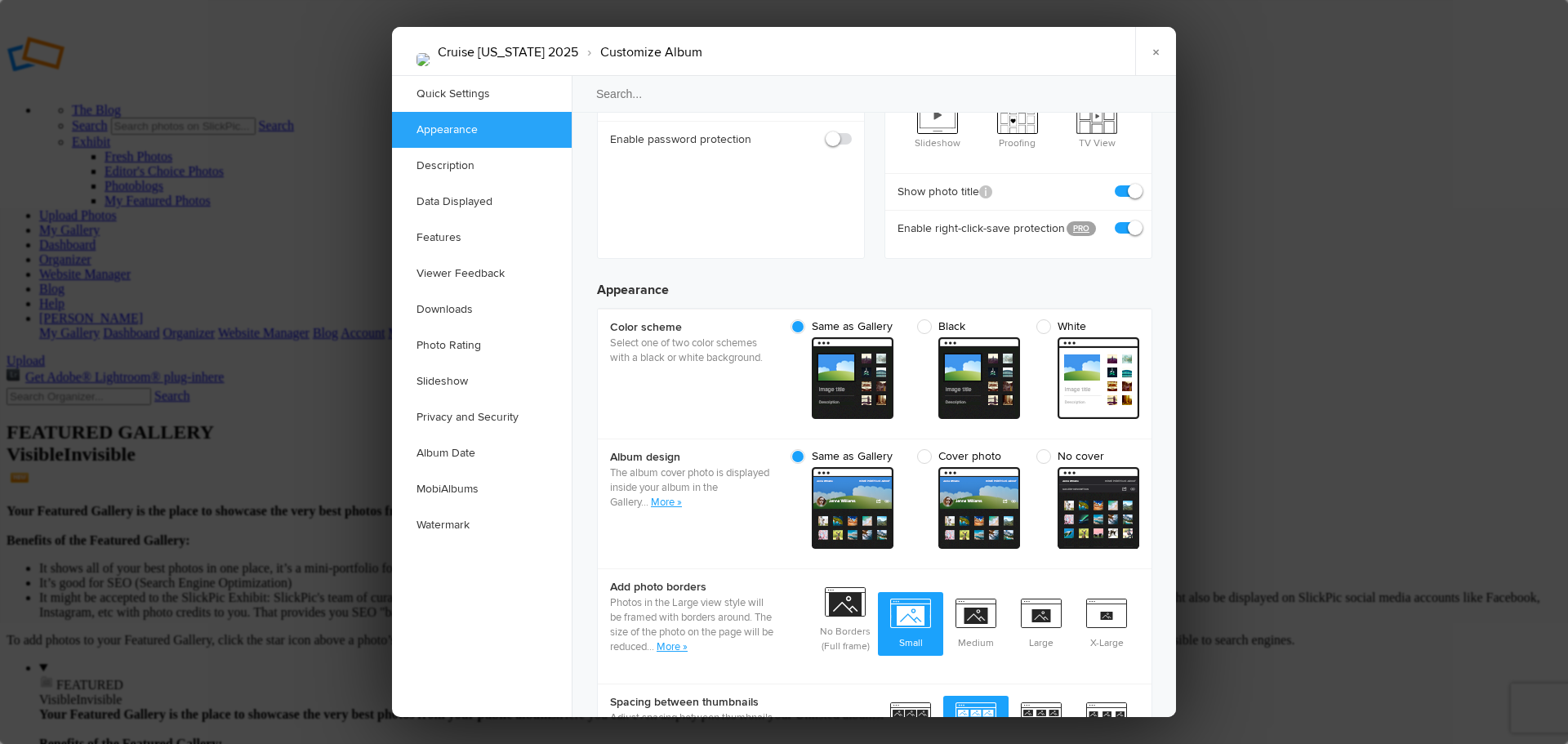
click at [928, 449] on span "Cover photo" at bounding box center [964, 456] width 95 height 14
click at [1019, 449] on input "Cover photo cover From gallery - dark" at bounding box center [1019, 449] width 1 height 1
radio input "true"
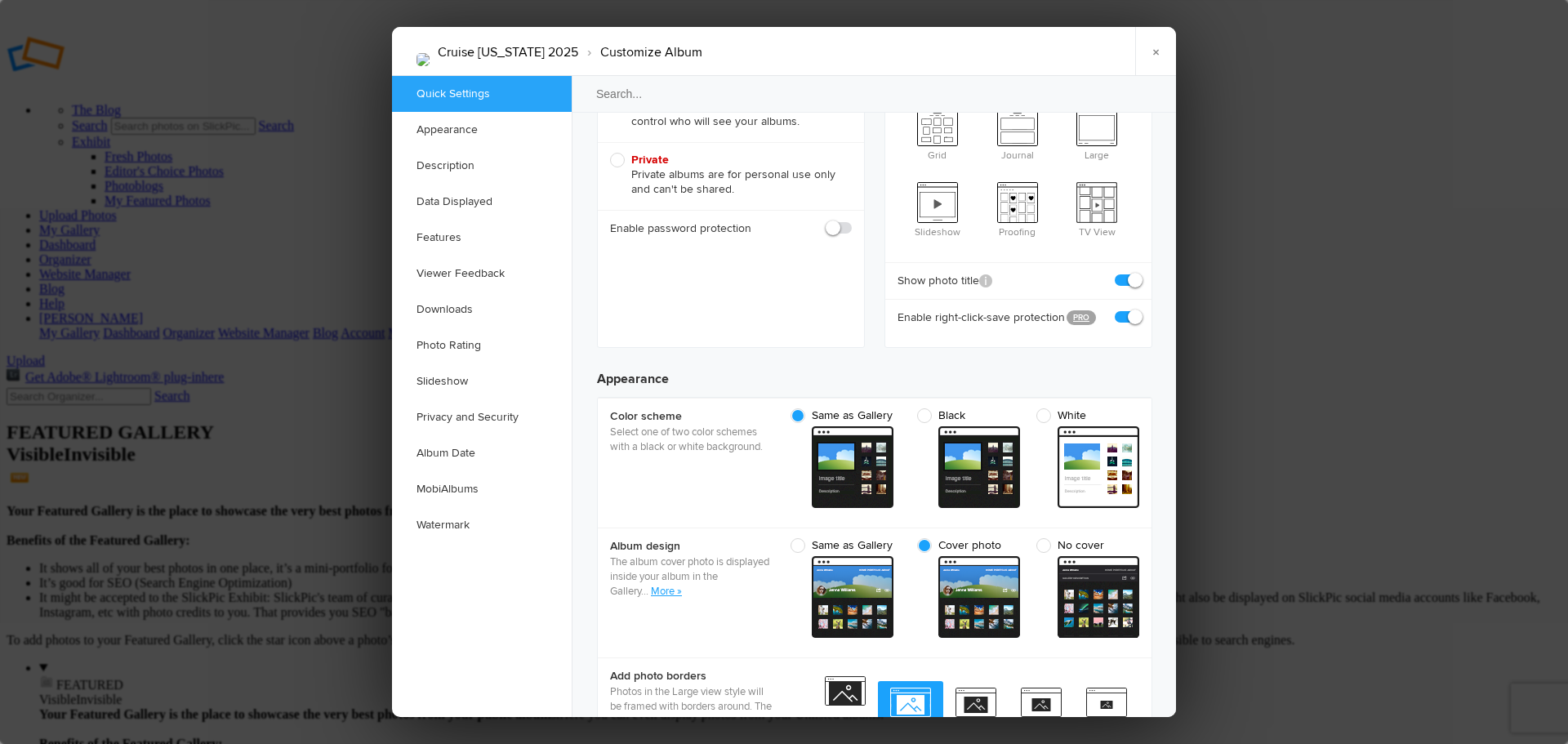
scroll to position [0, 0]
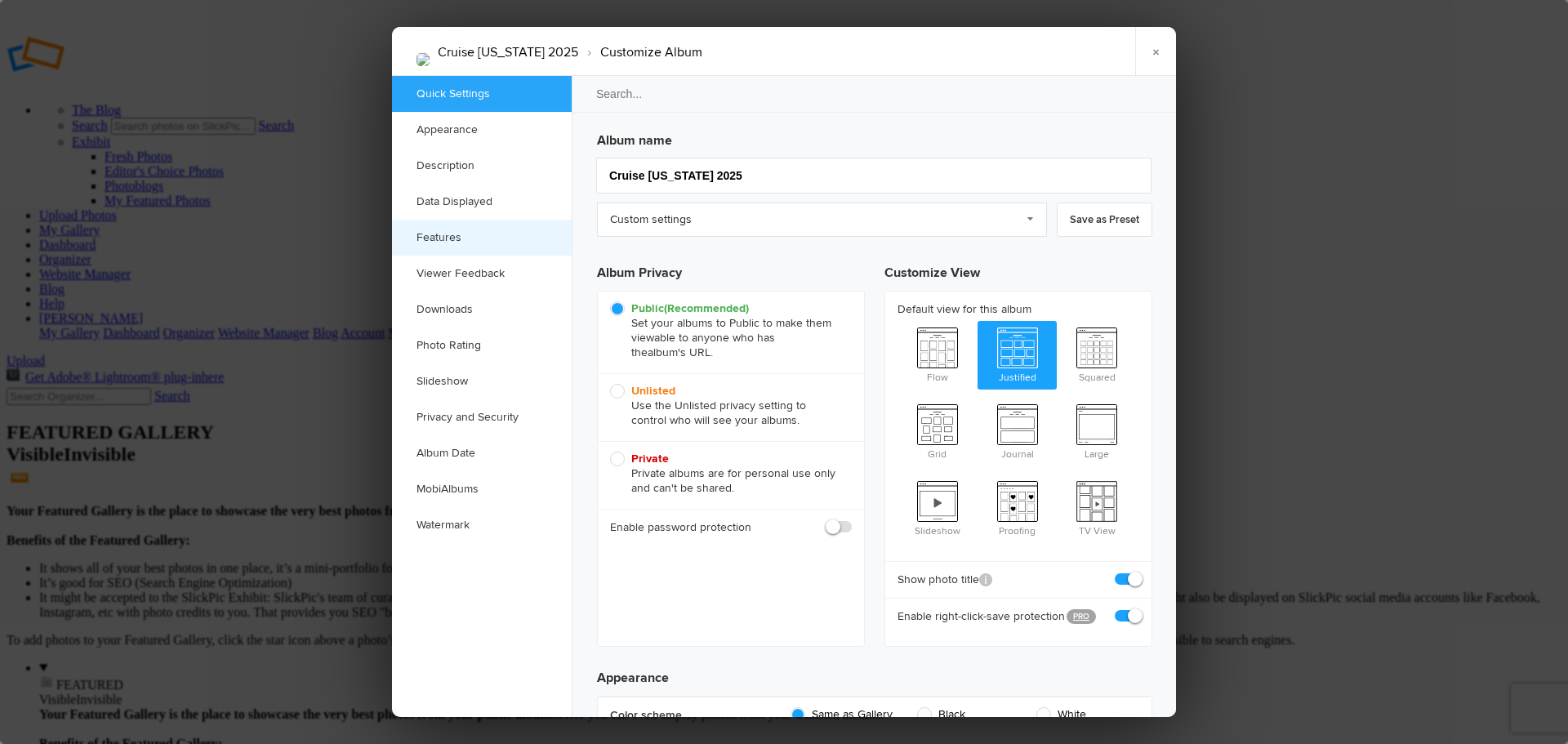
click at [441, 235] on link "Features" at bounding box center [481, 238] width 180 height 36
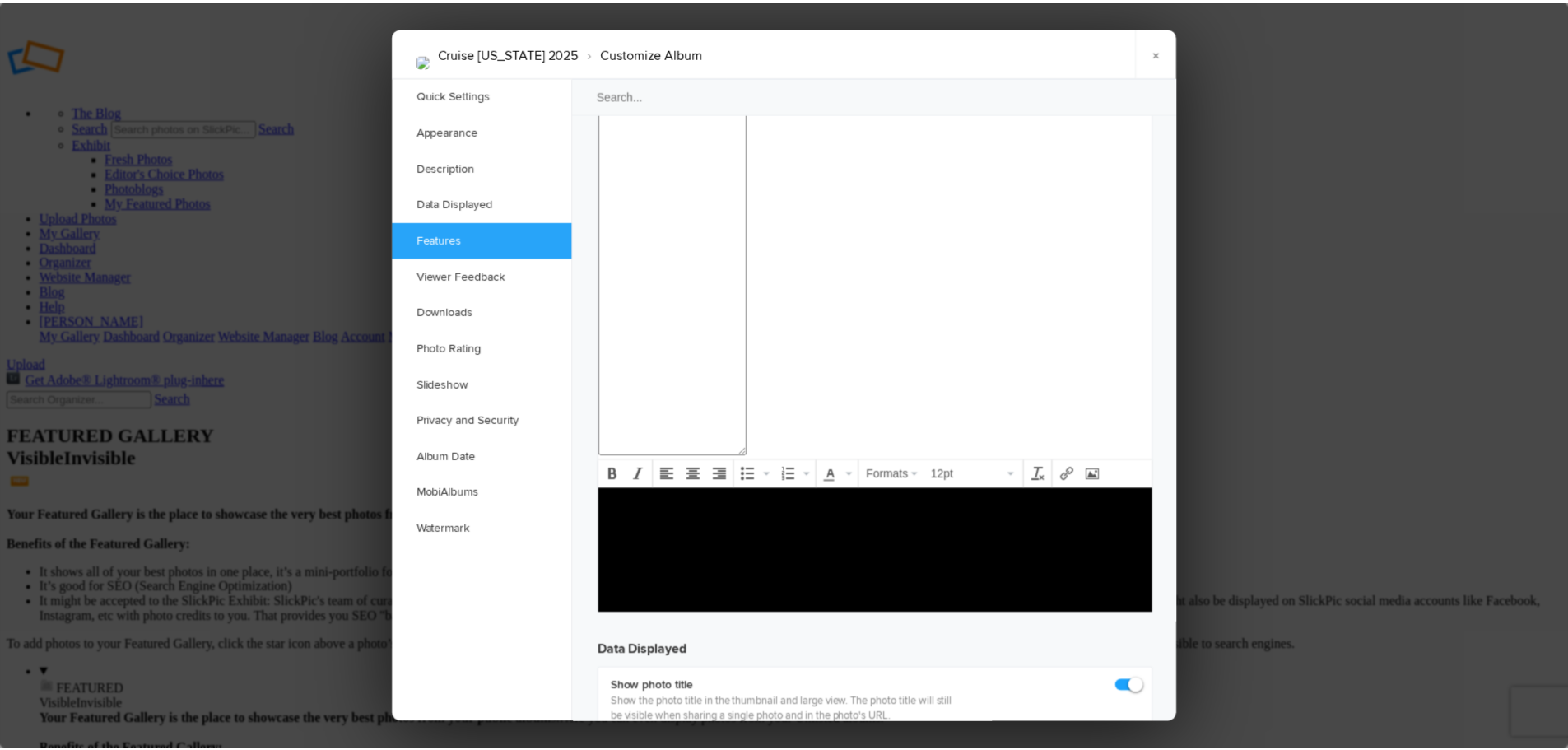
scroll to position [1771, 0]
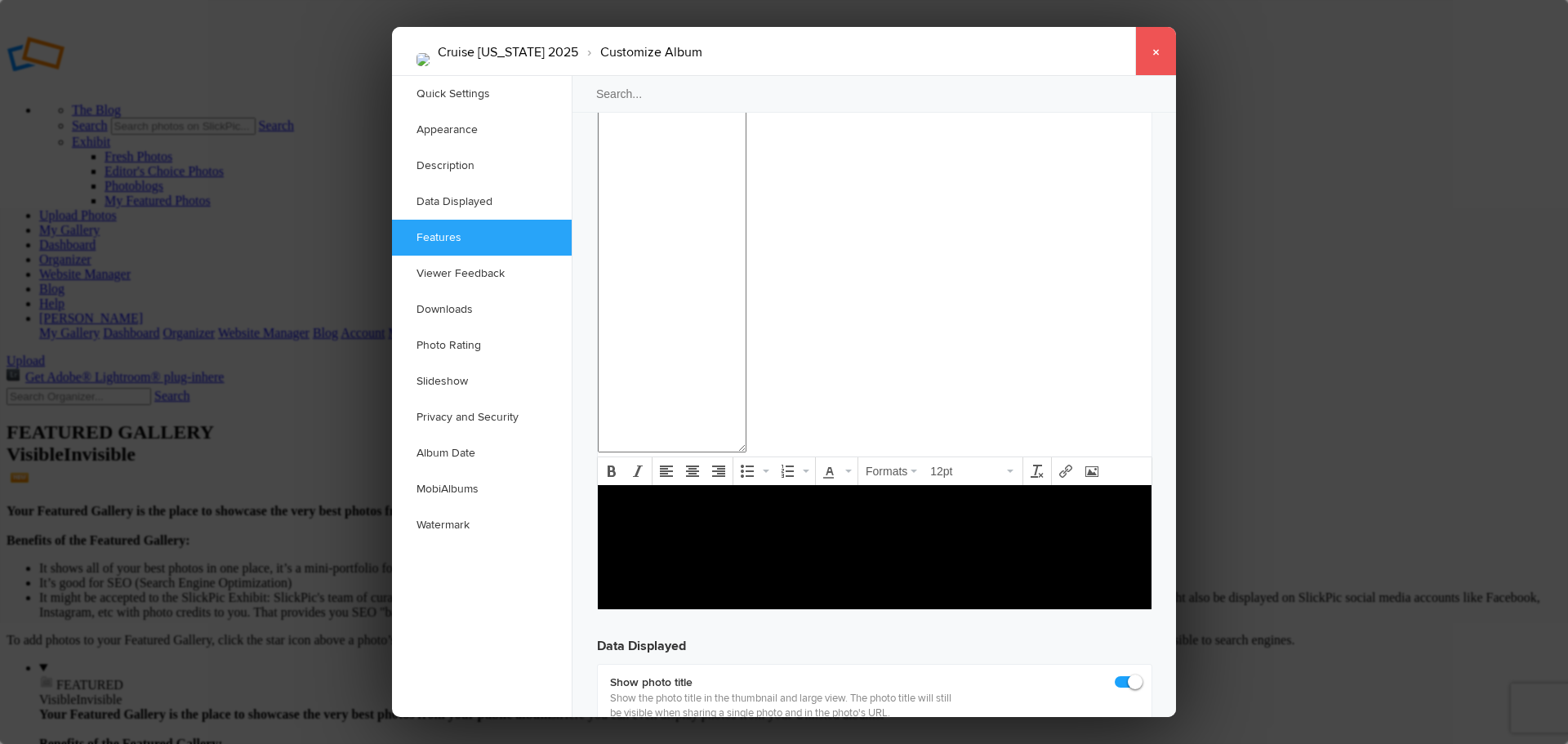
click at [1157, 50] on link "×" at bounding box center [1156, 52] width 41 height 49
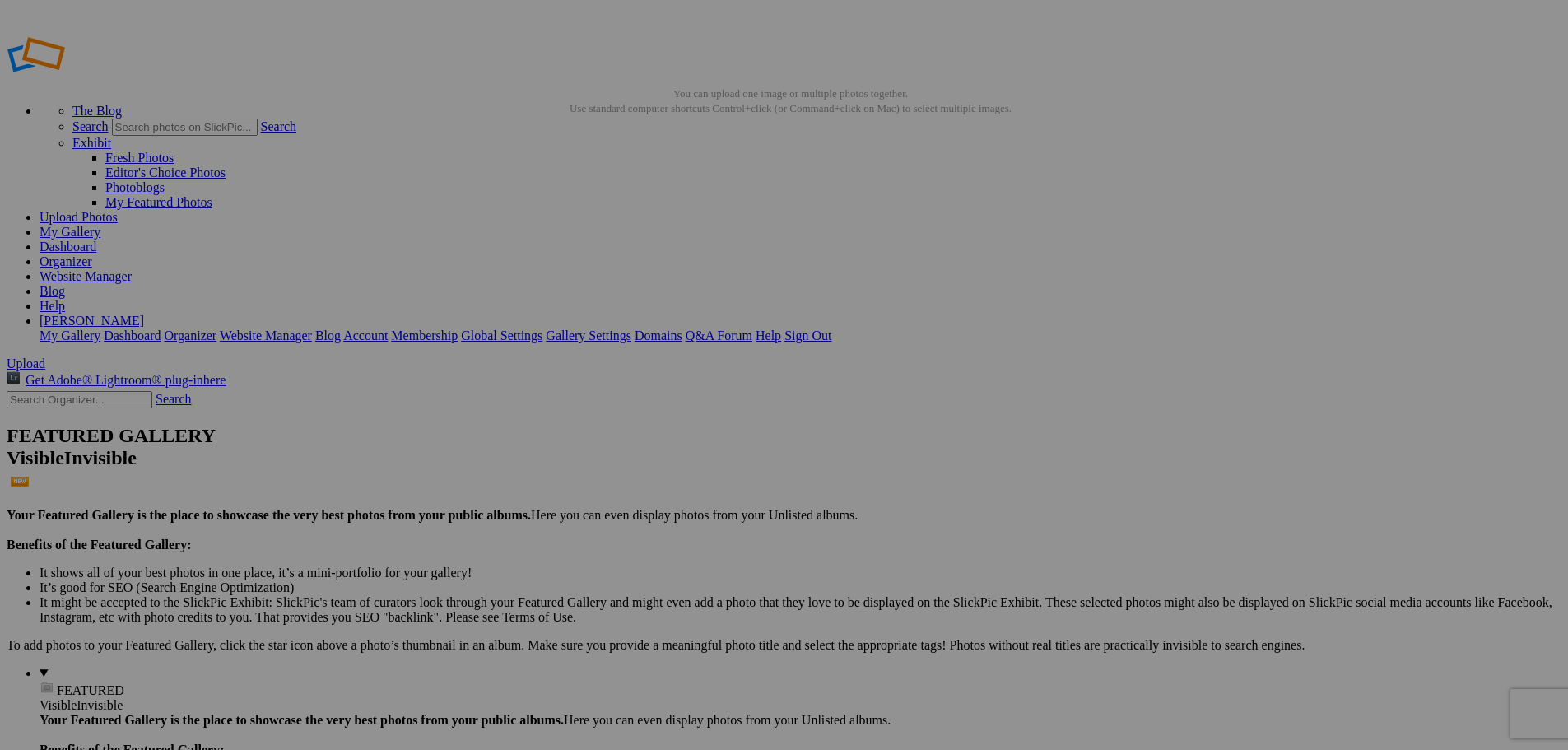
click at [96, 239] on link "Dashboard" at bounding box center [68, 246] width 57 height 14
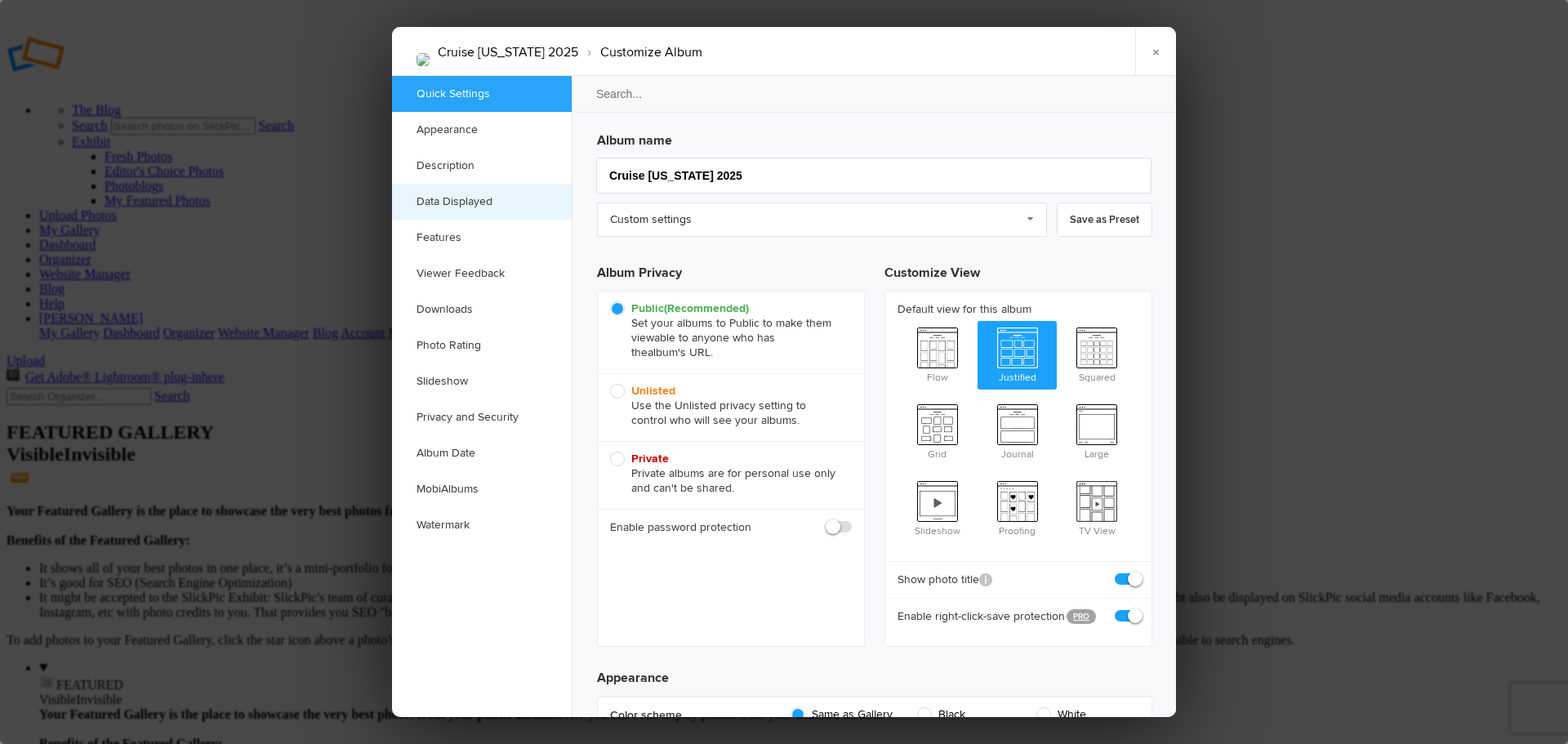
click at [492, 199] on link "Data Displayed" at bounding box center [481, 202] width 180 height 36
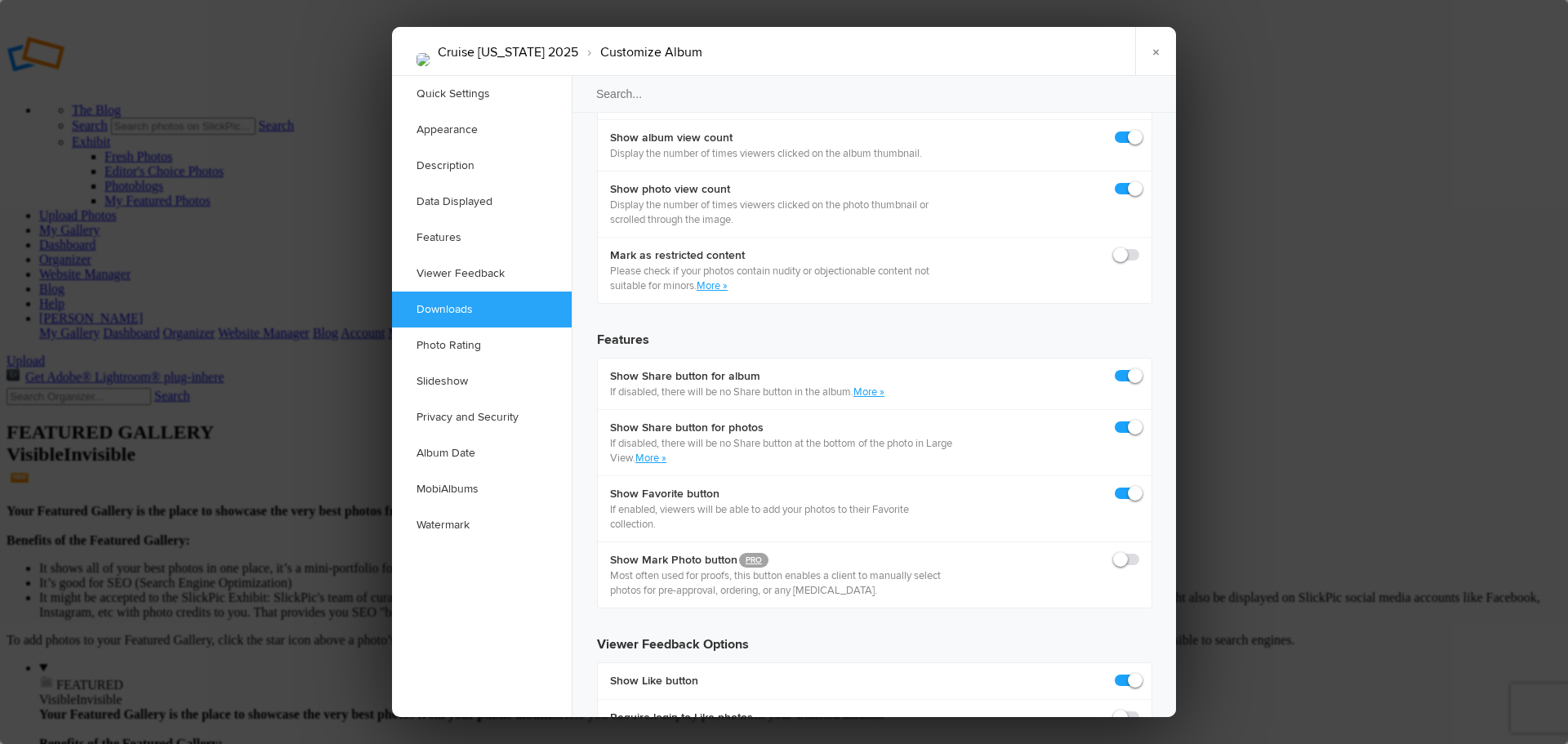
scroll to position [2552, 0]
click at [462, 451] on link "Album Date" at bounding box center [481, 453] width 180 height 36
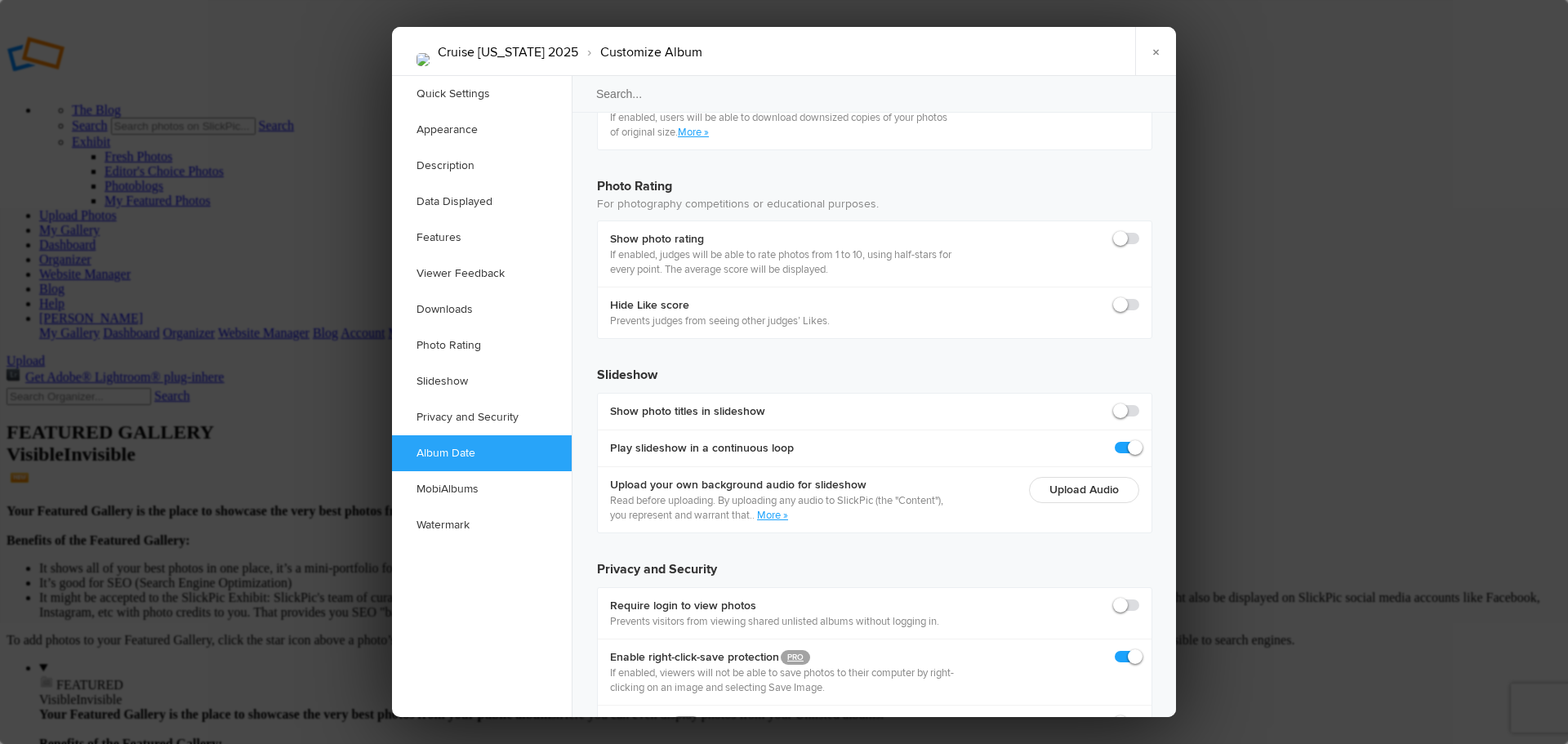
scroll to position [3505, 0]
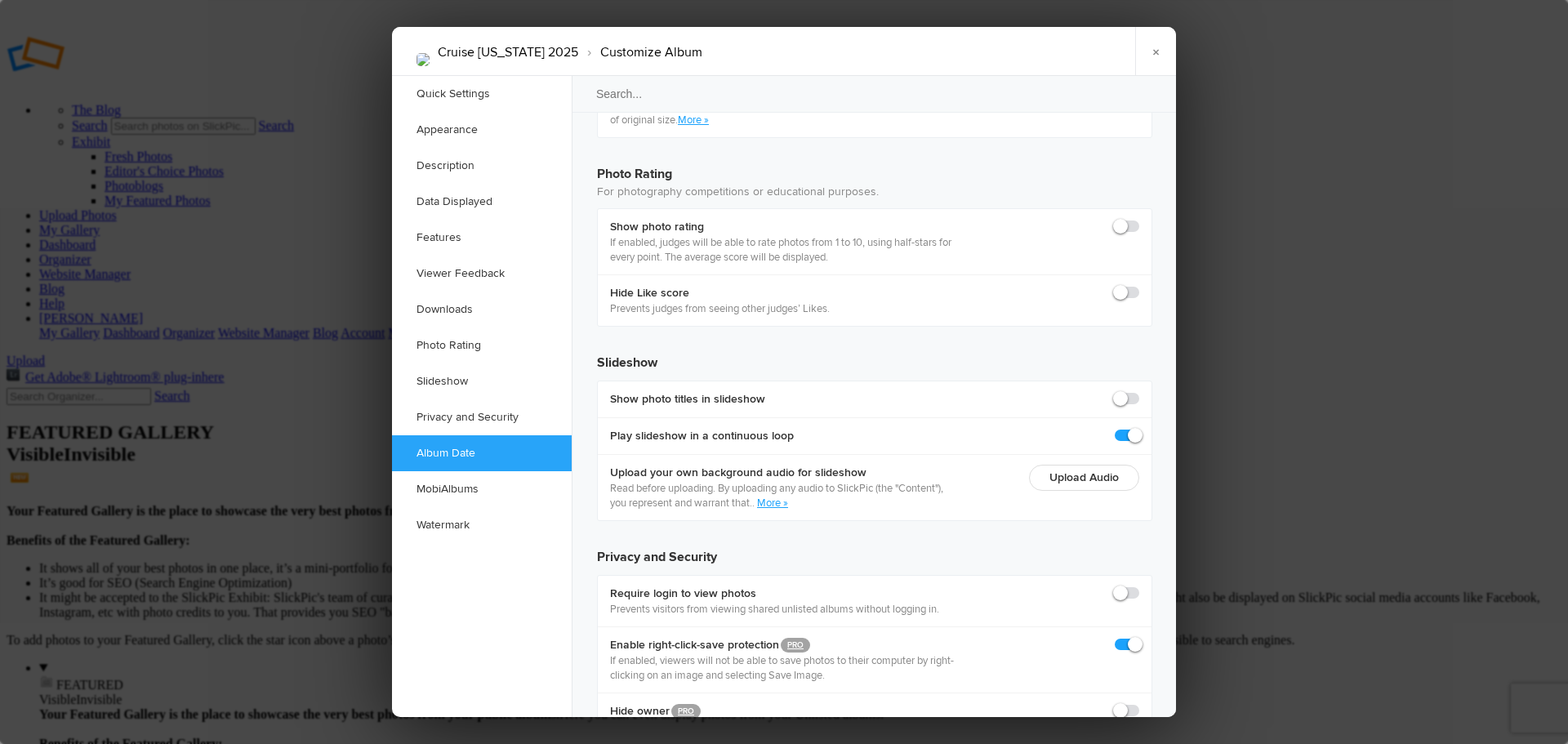
radio input "true"
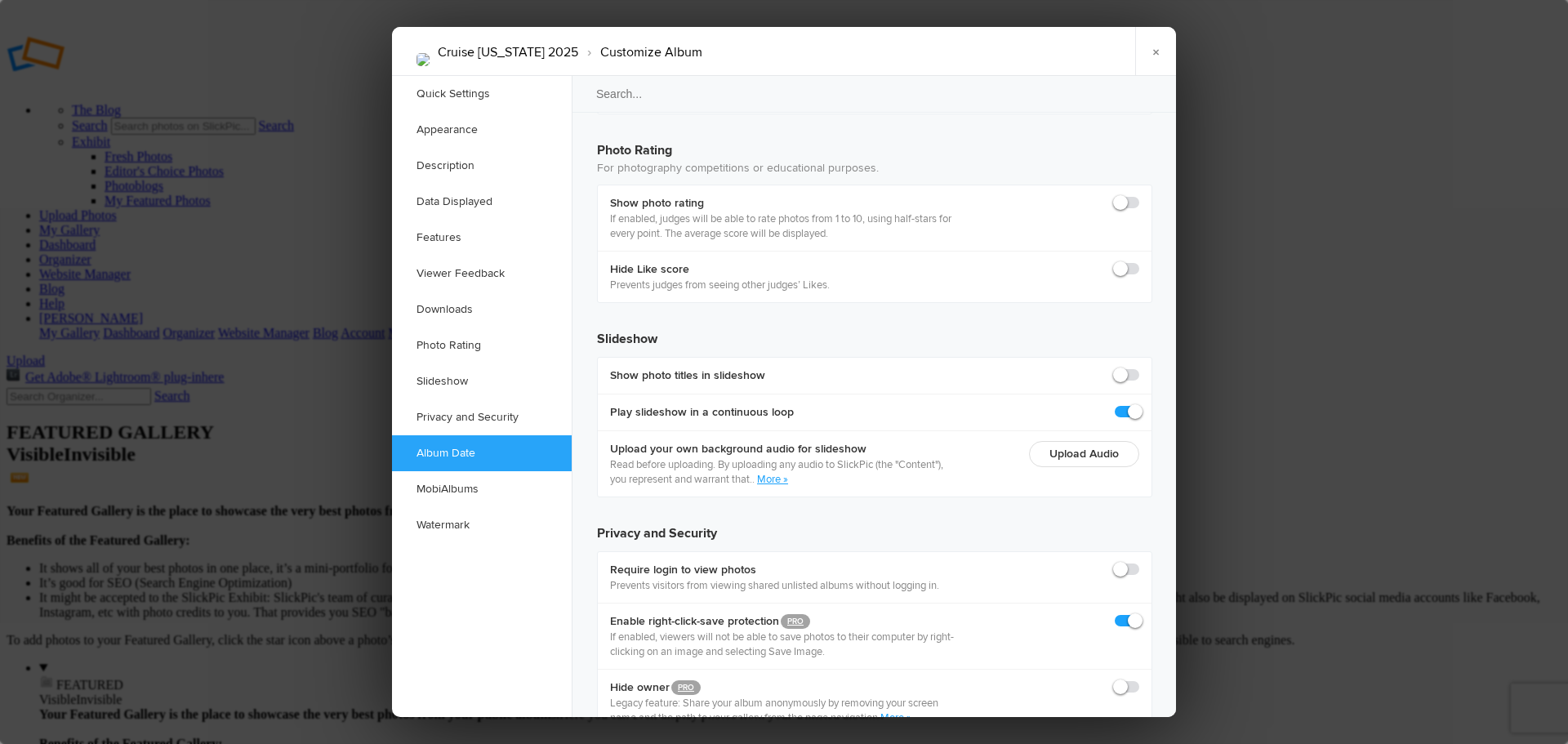
type input "2025-09-06 01:00 AM"
type input "1"
type input "2025-09-06 02:00 AM"
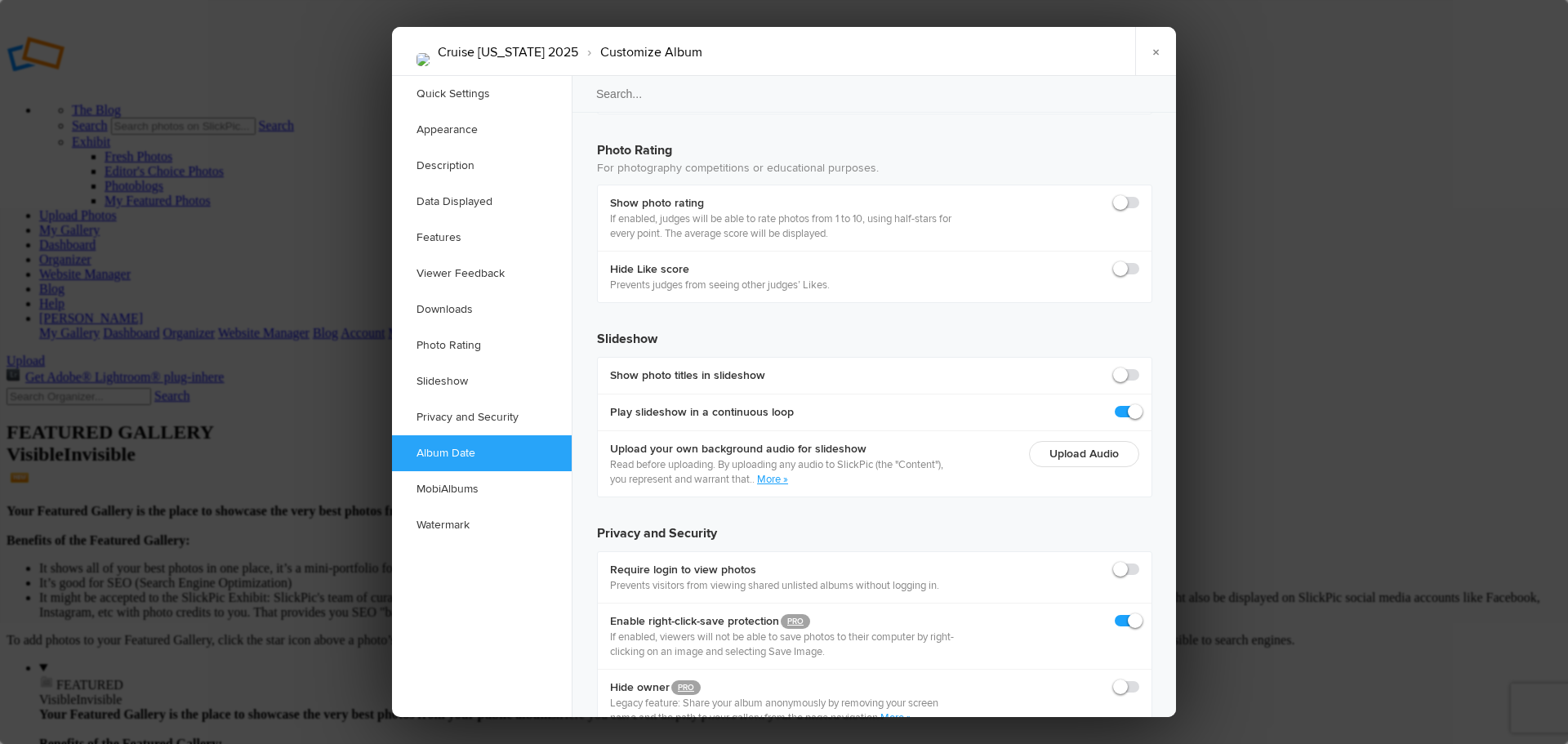
type input "2"
radio input "true"
type input "2025-09-06 02:00 PM"
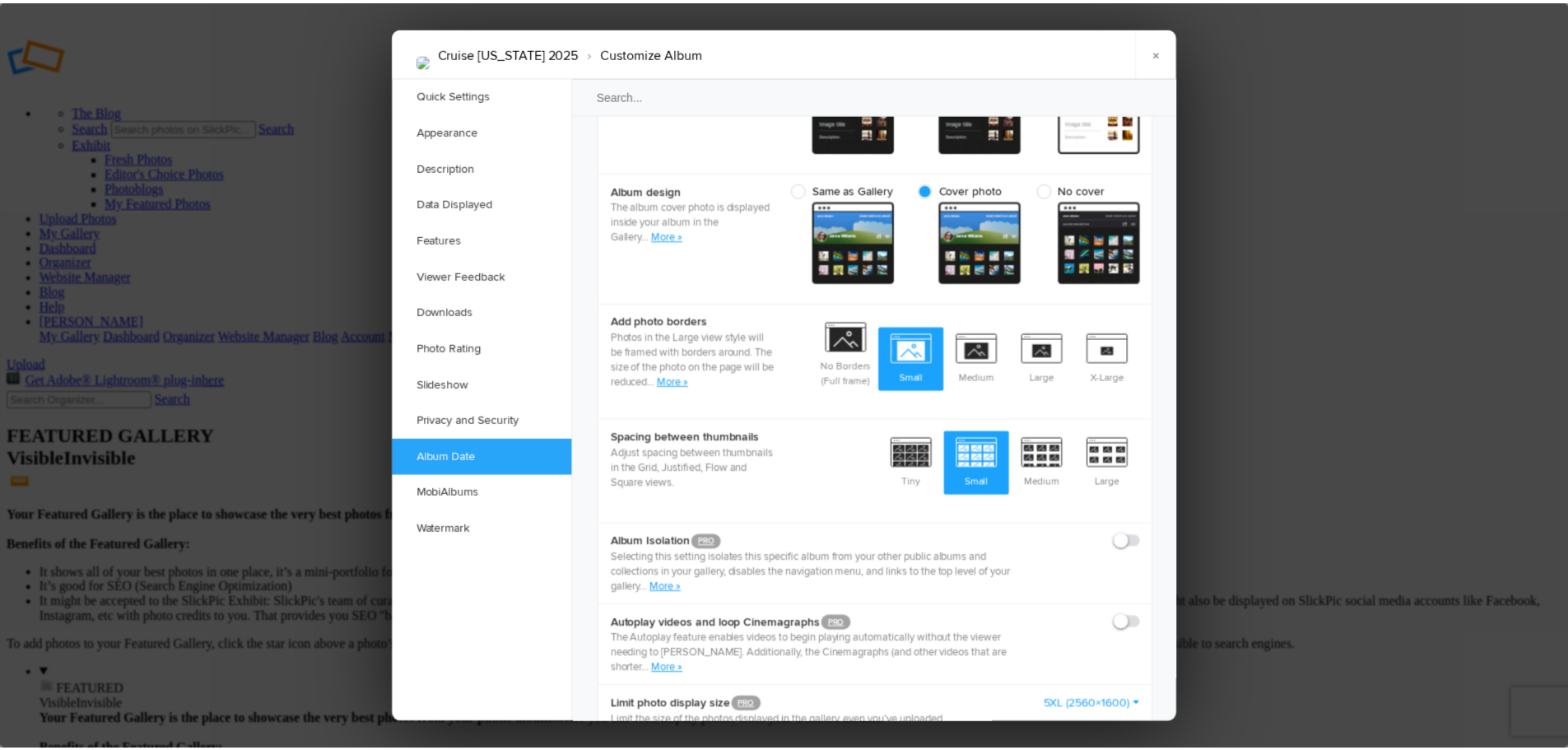
scroll to position [0, 0]
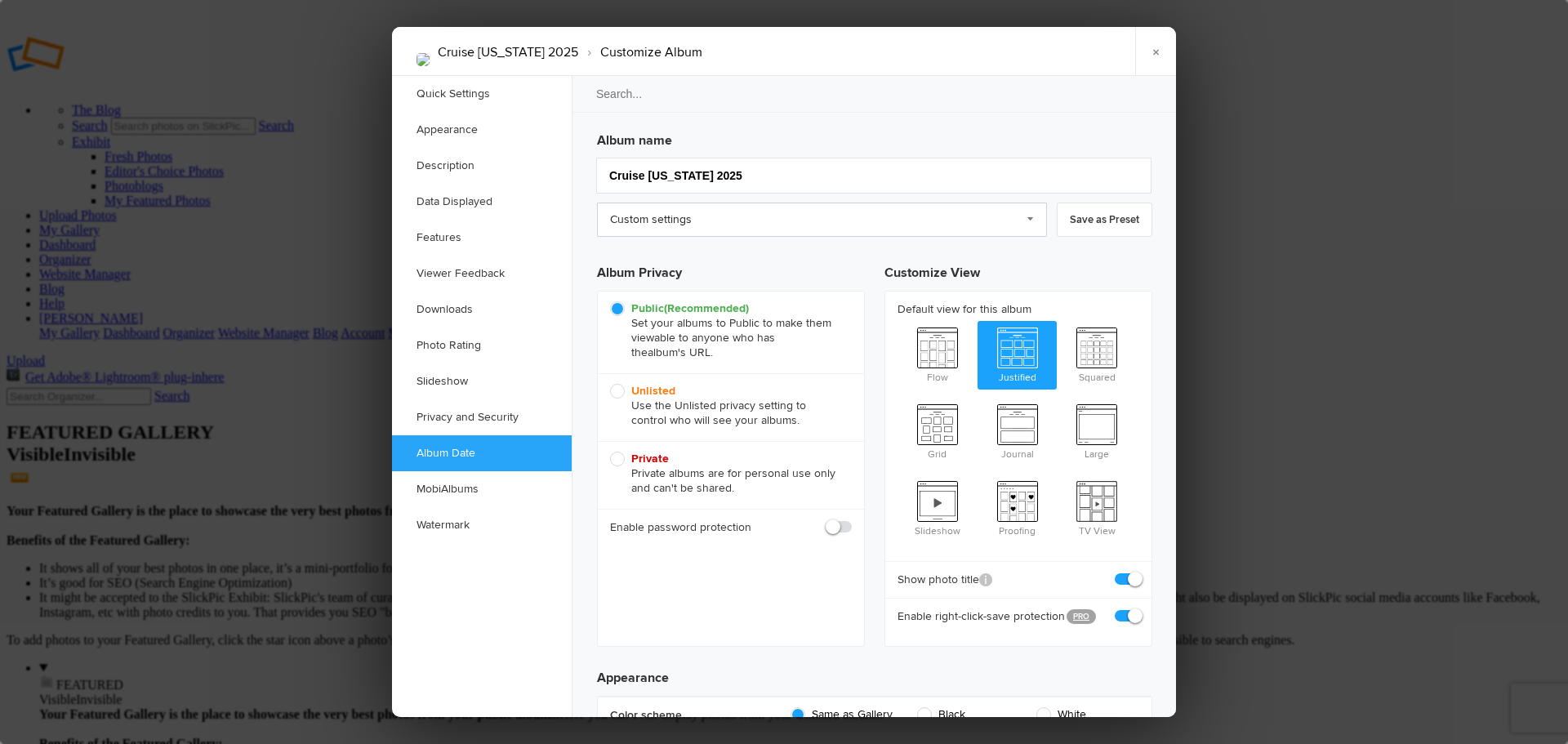
click at [1027, 215] on link "Custom settings" at bounding box center [822, 220] width 450 height 34
click at [1024, 220] on link "Custom settings" at bounding box center [822, 220] width 450 height 34
click at [1159, 48] on link "×" at bounding box center [1156, 52] width 41 height 49
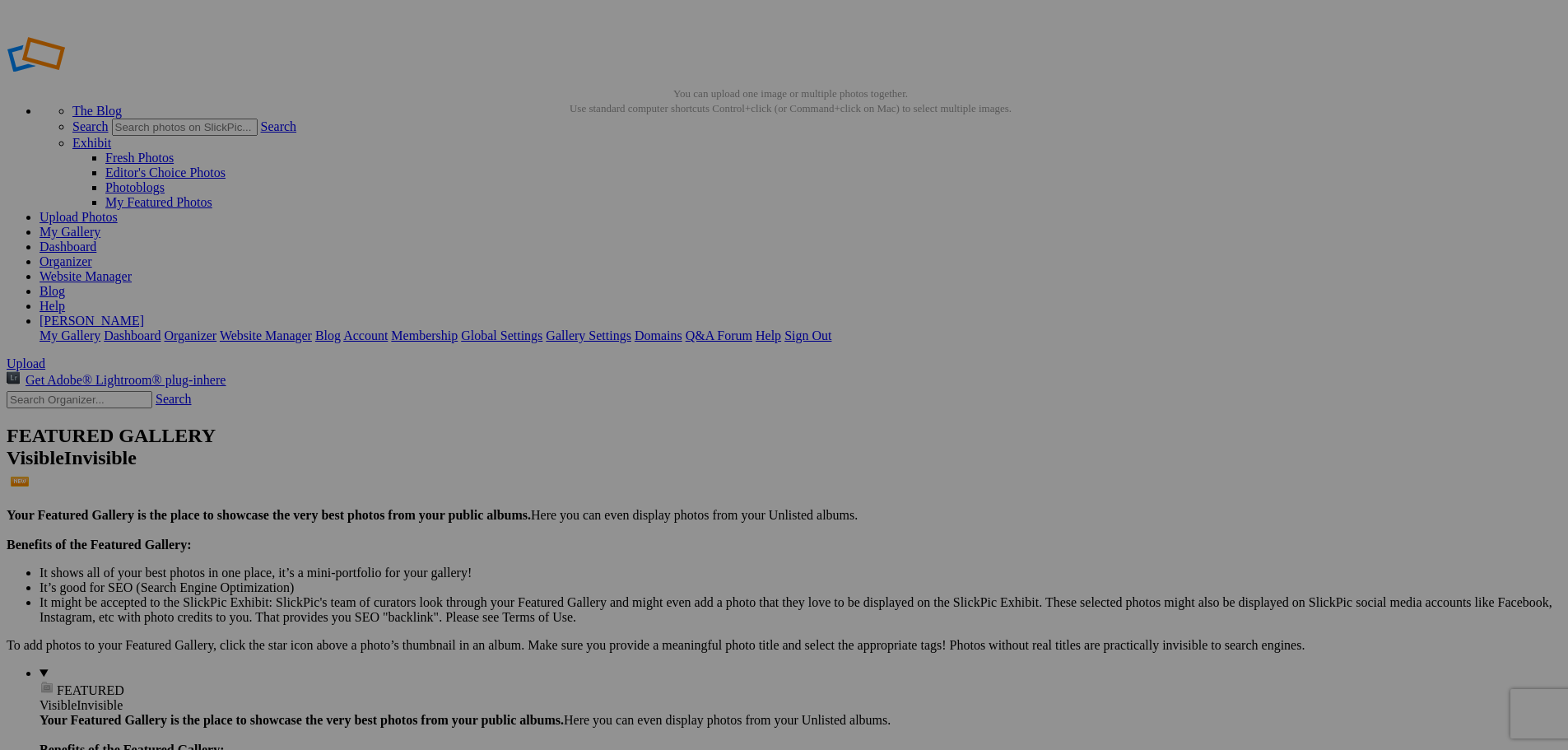
click at [100, 225] on link "My Gallery" at bounding box center [70, 232] width 61 height 14
drag, startPoint x: 909, startPoint y: 439, endPoint x: 893, endPoint y: 441, distance: 16.1
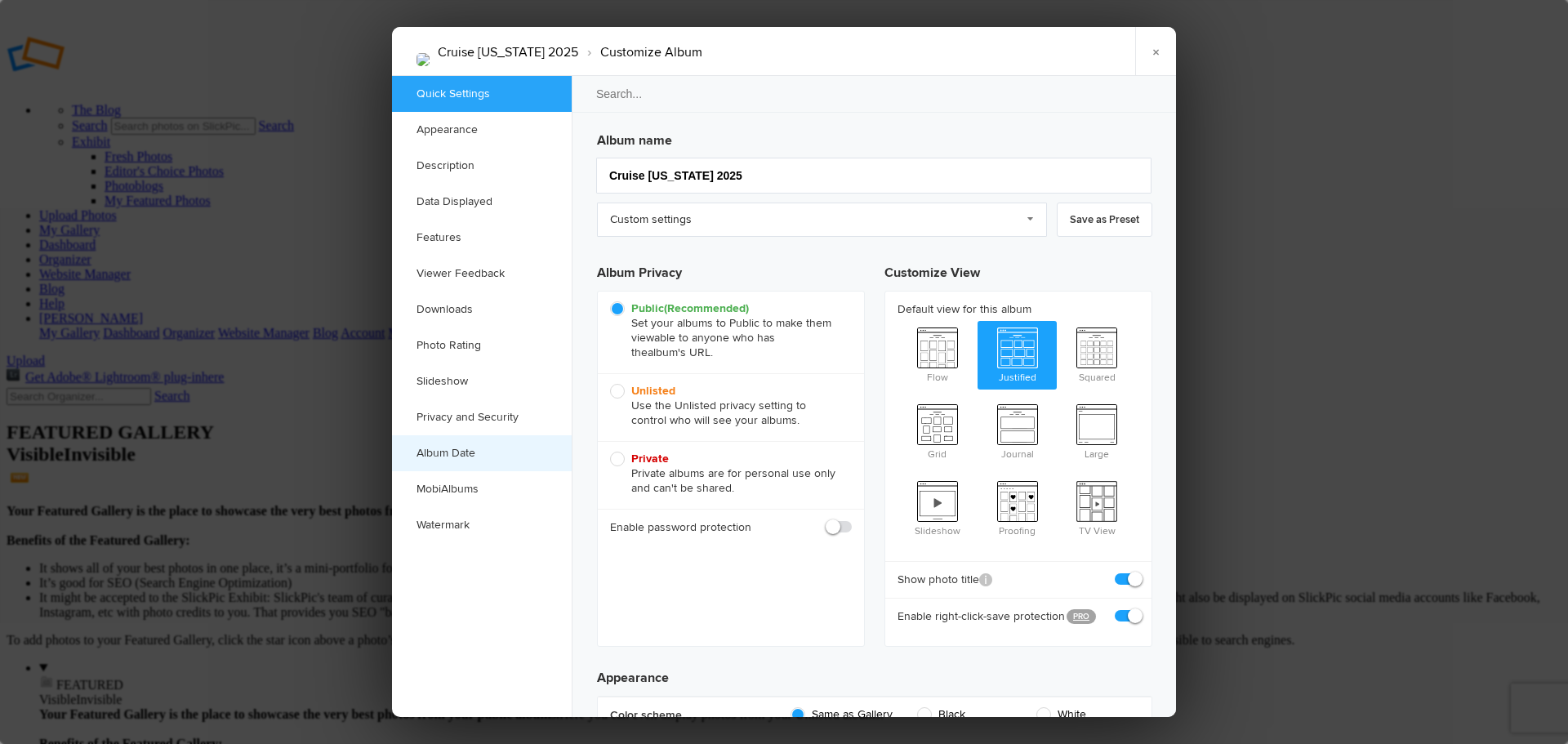
click at [464, 453] on link "Album Date" at bounding box center [481, 453] width 180 height 36
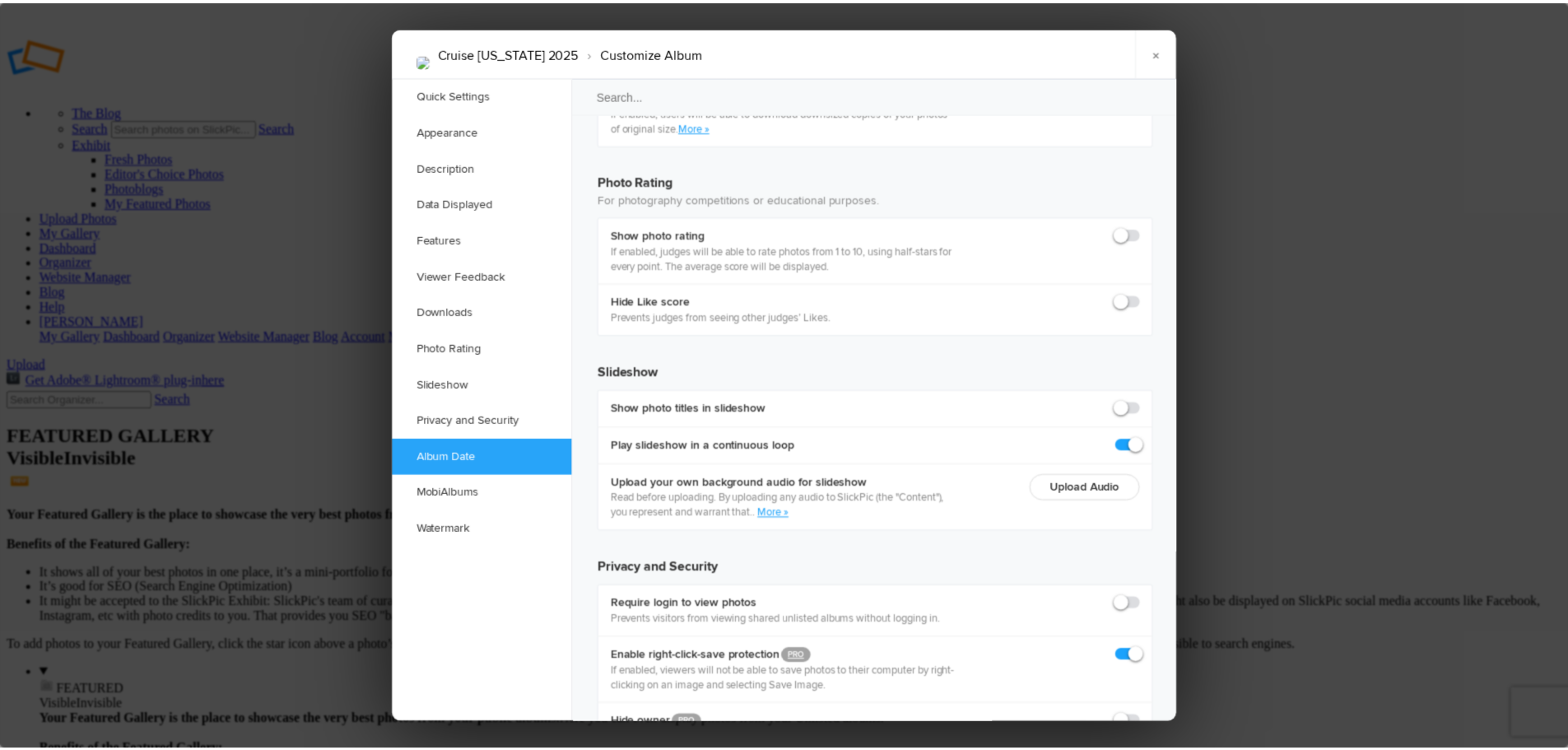
scroll to position [3557, 0]
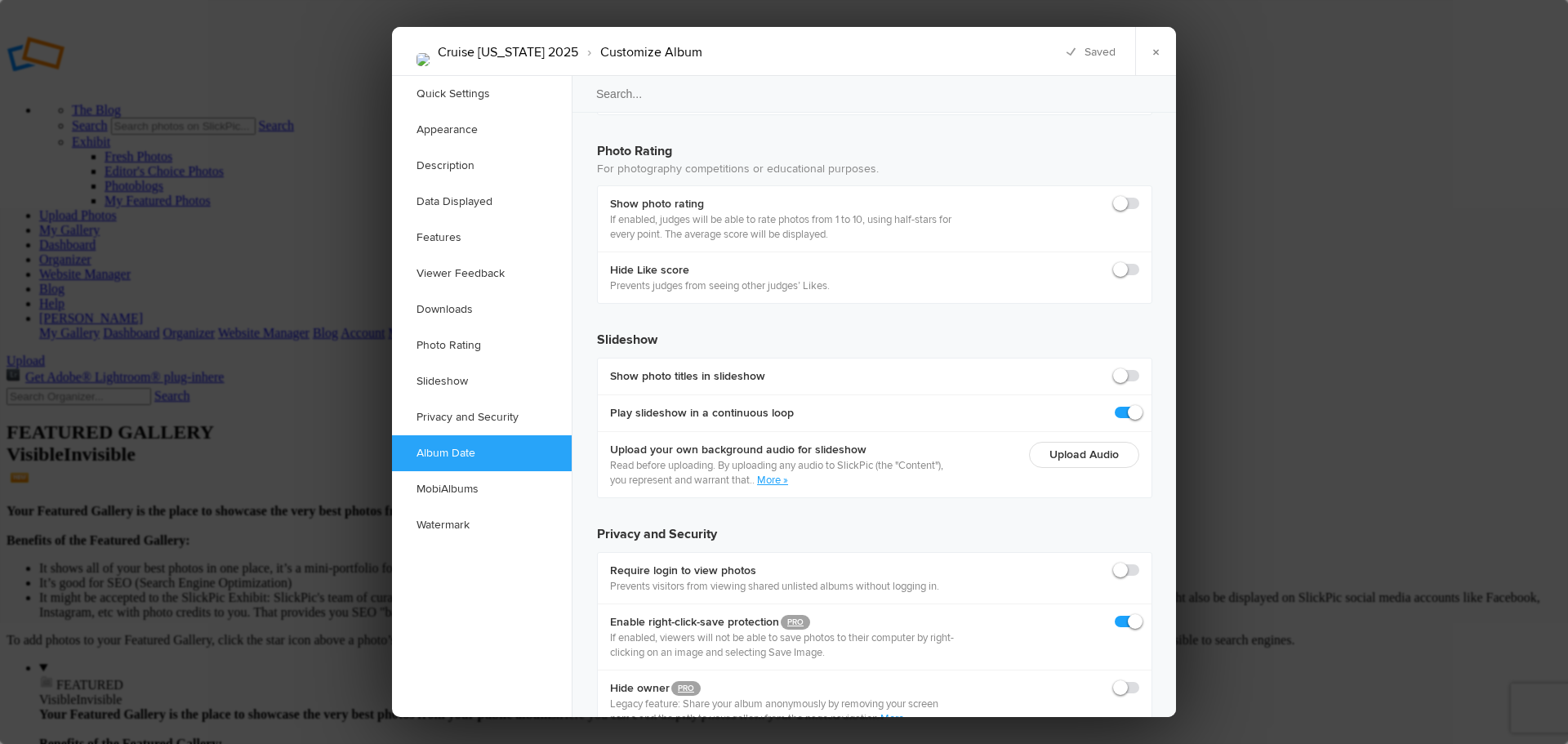
type input "2025-08-31 02:00 PM"
click at [1153, 48] on link "×" at bounding box center [1156, 52] width 41 height 49
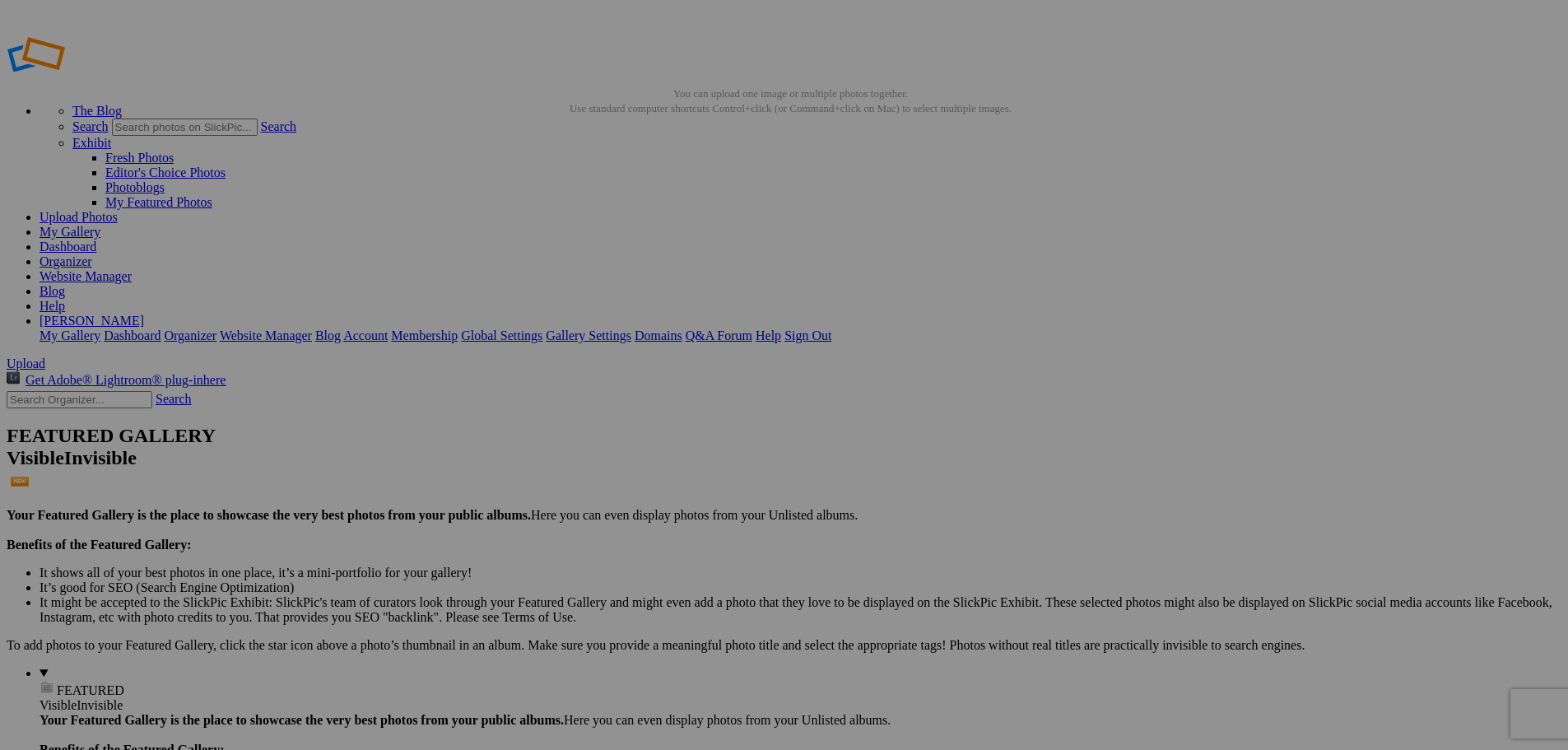
click at [100, 225] on link "My Gallery" at bounding box center [70, 232] width 61 height 14
drag, startPoint x: 475, startPoint y: 257, endPoint x: 405, endPoint y: 193, distance: 94.8
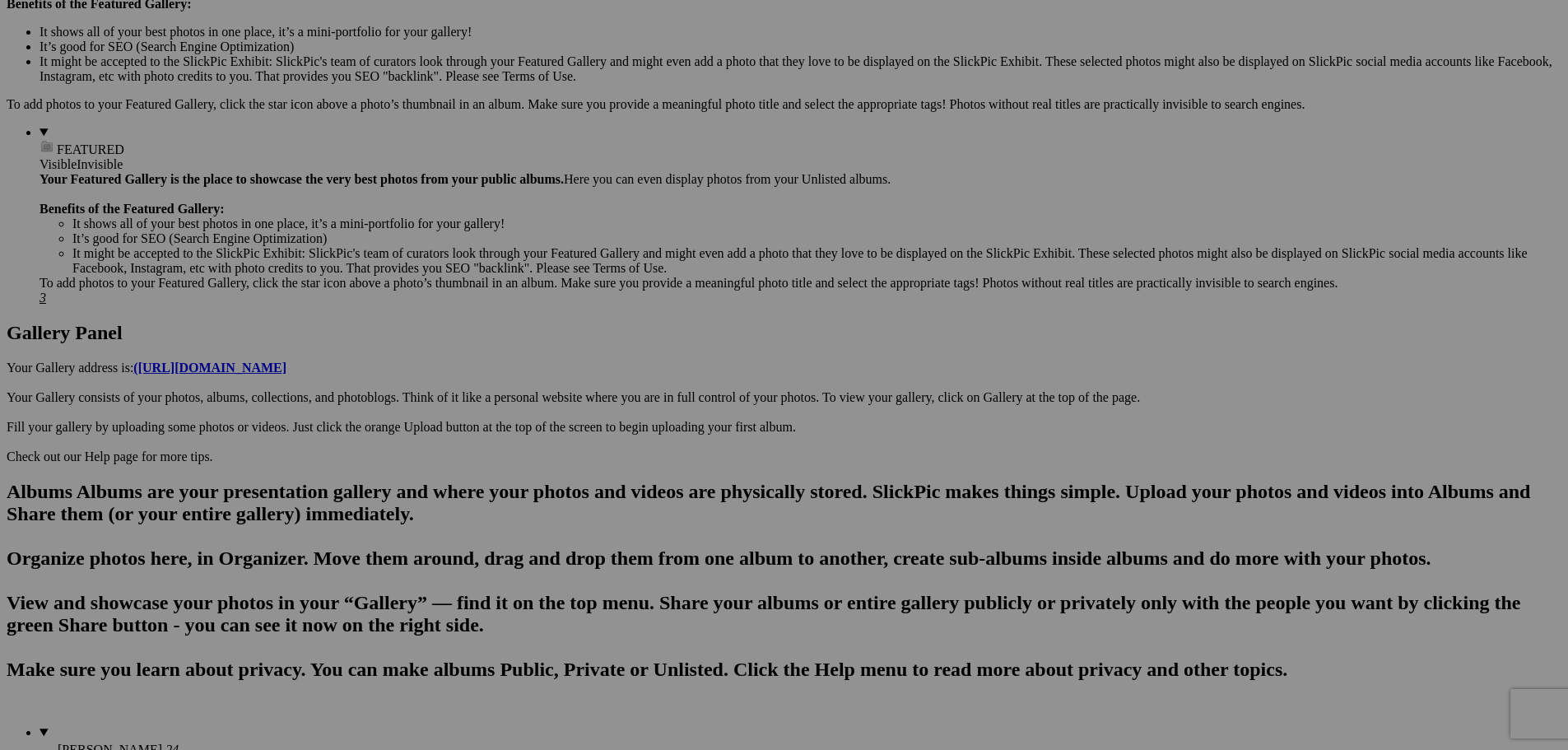
scroll to position [546, 0]
